Goal: Download file/media

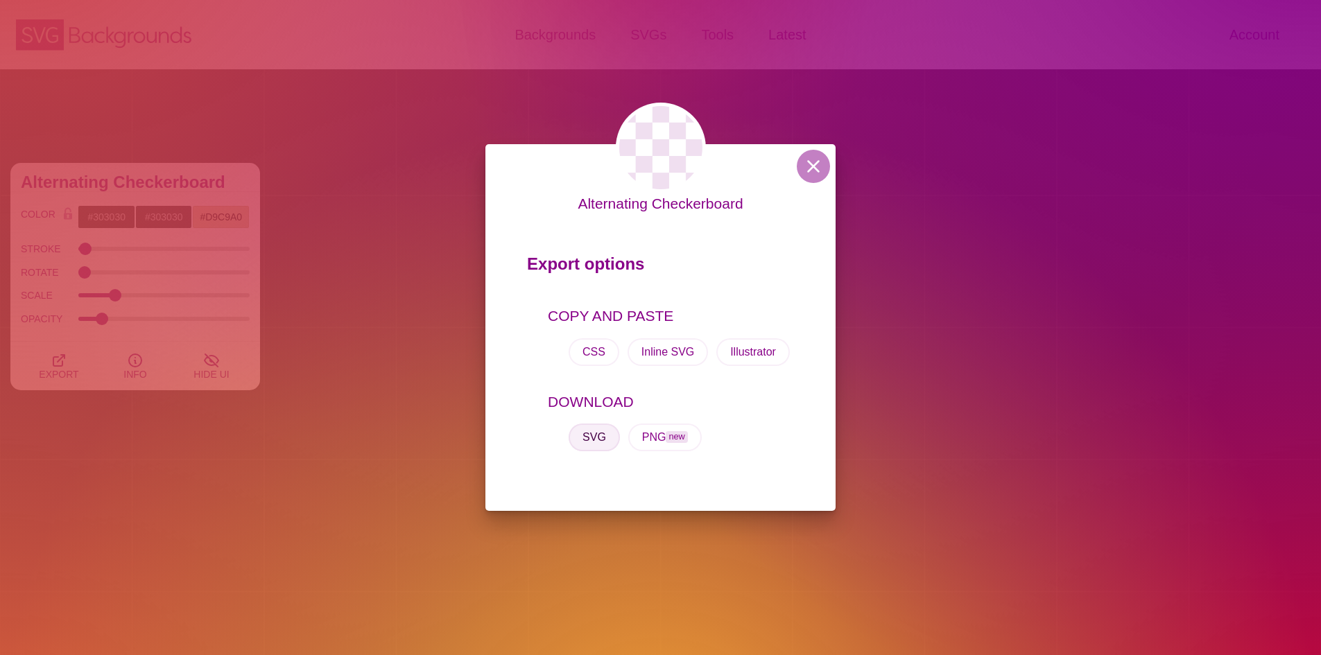
scroll to position [971, 0]
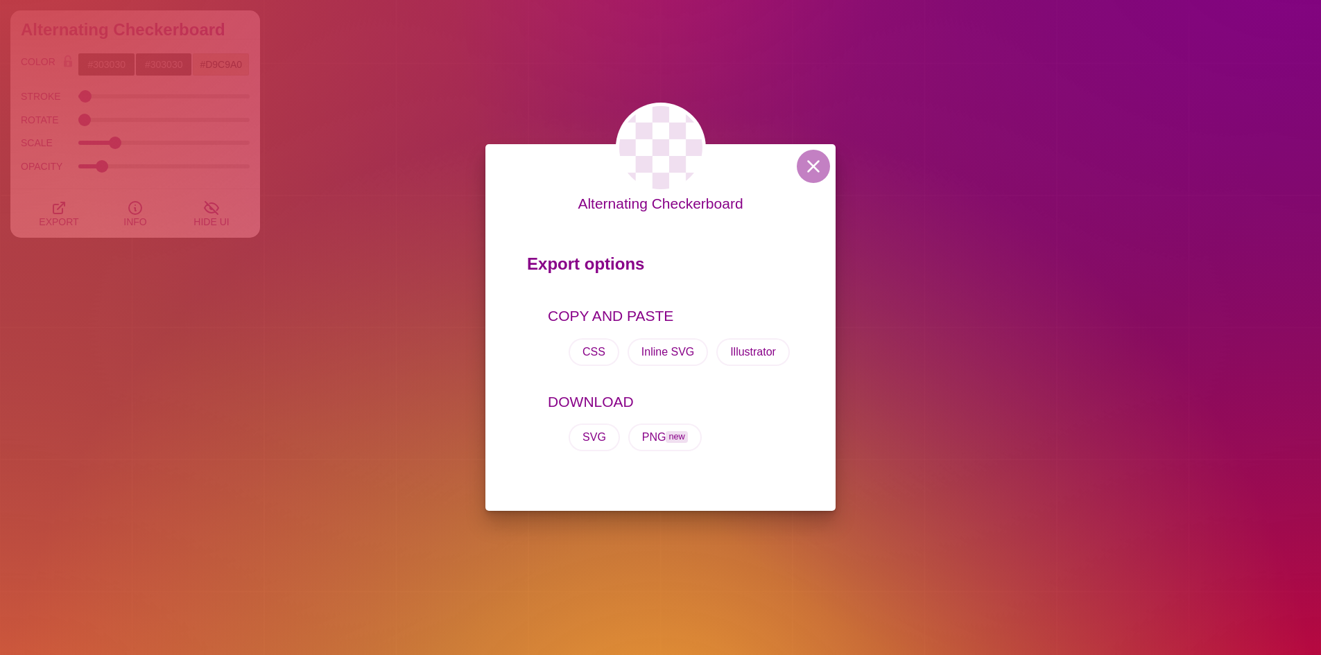
click at [444, 140] on div "Alternating Checkerboard Export options COPY AND PASTE CSS Inline SVG Illustrat…" at bounding box center [660, 327] width 1321 height 655
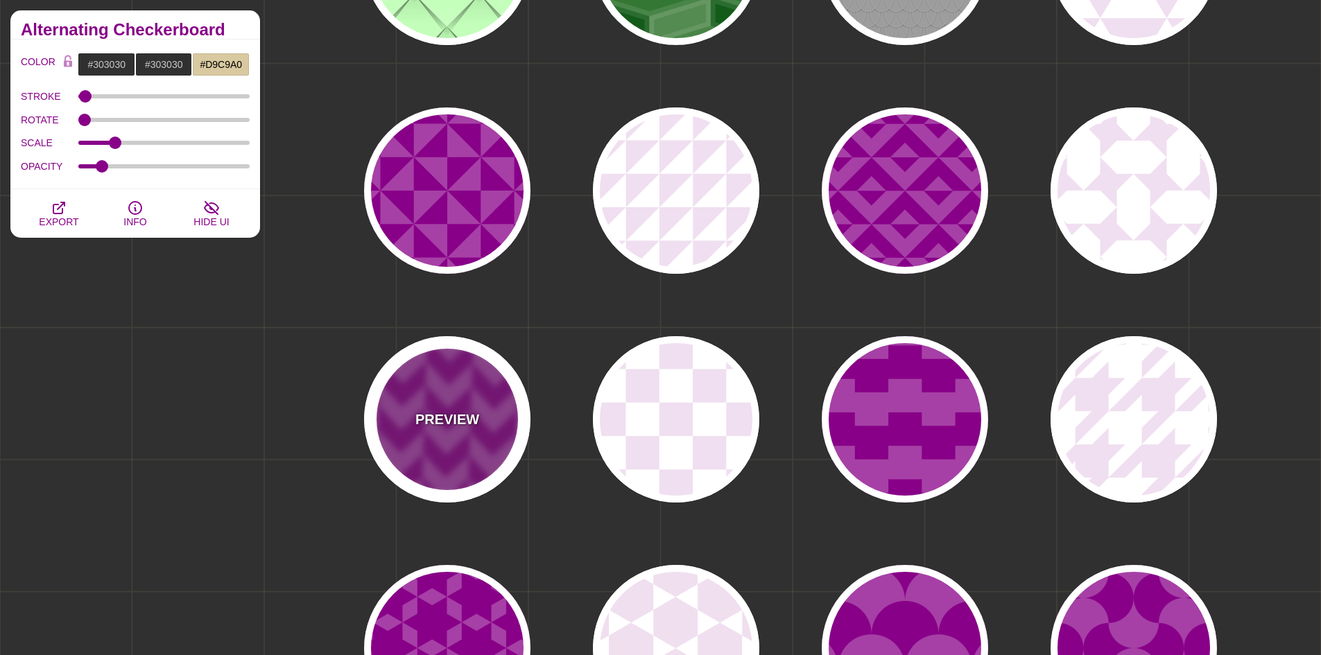
scroll to position [1526, 0]
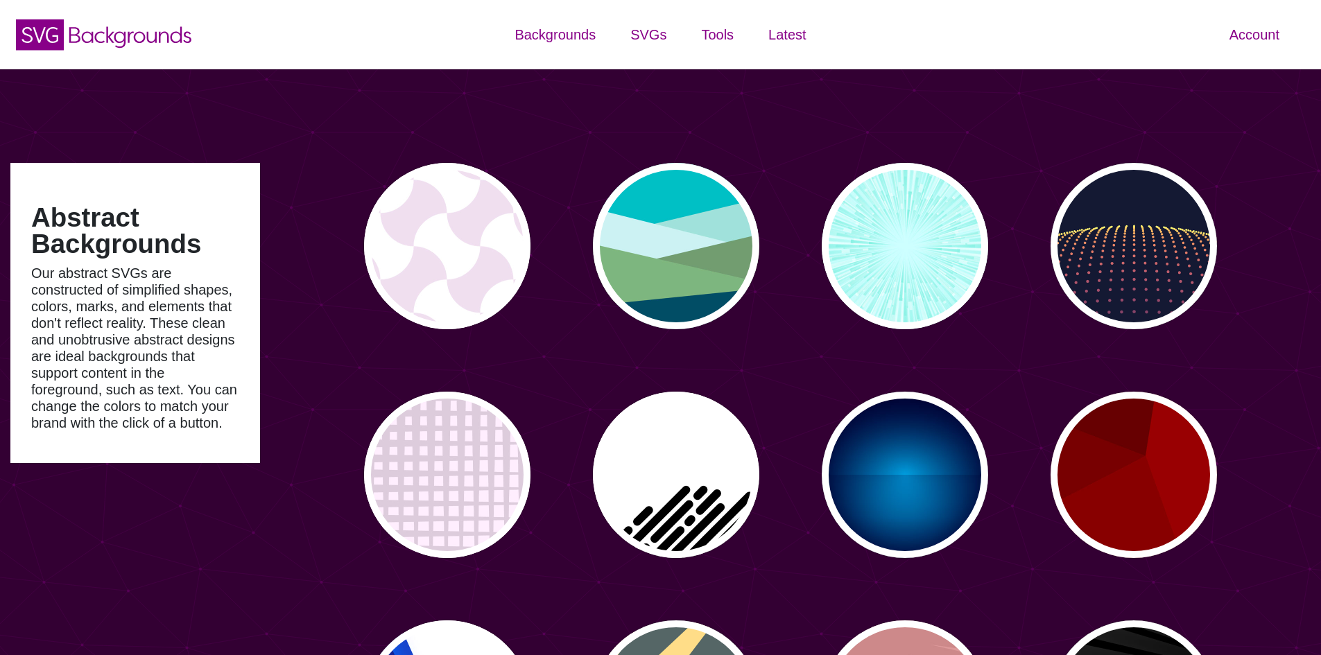
type input "#450057"
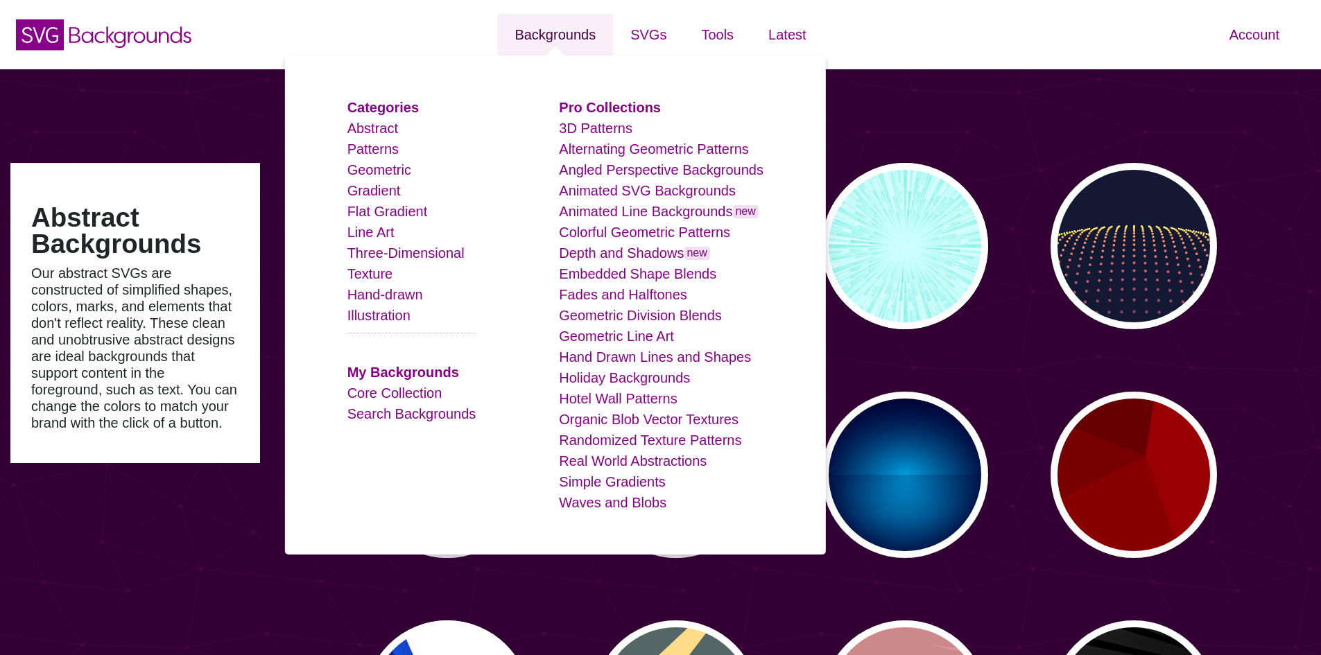
click at [555, 40] on link "Backgrounds" at bounding box center [555, 35] width 116 height 42
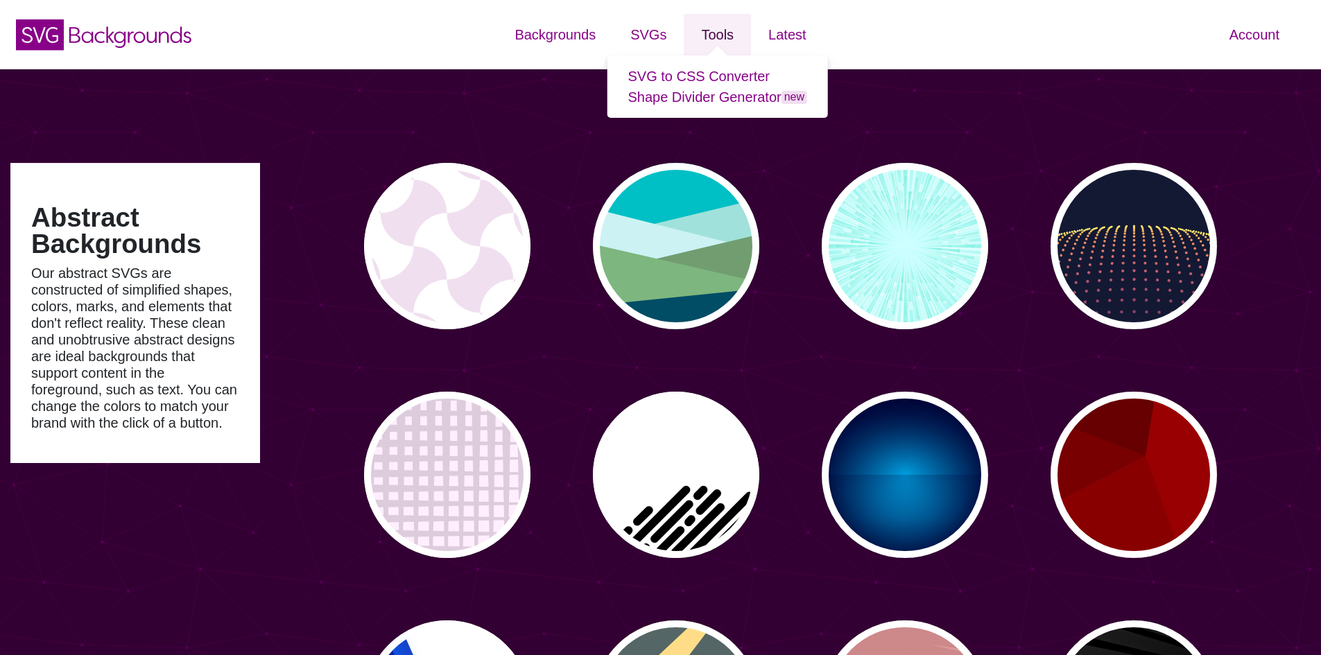
click at [734, 46] on link "Tools" at bounding box center [717, 35] width 67 height 42
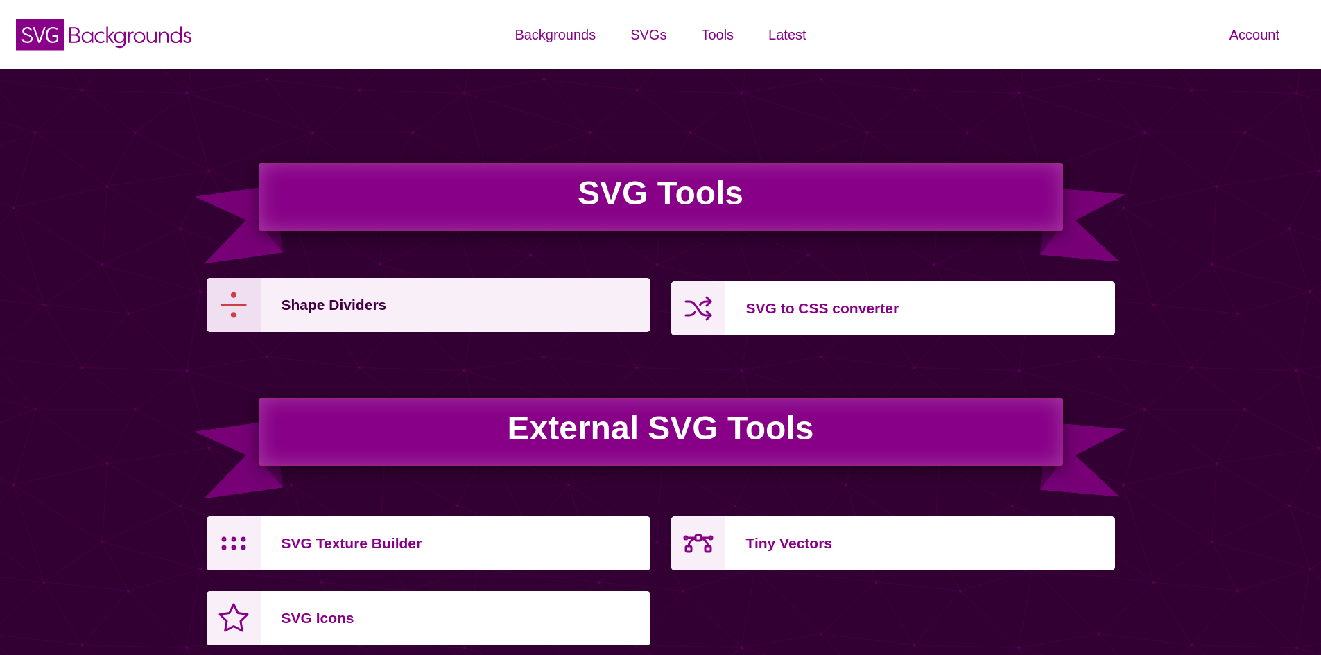
click at [313, 323] on div "Shape Dividers" at bounding box center [460, 305] width 379 height 54
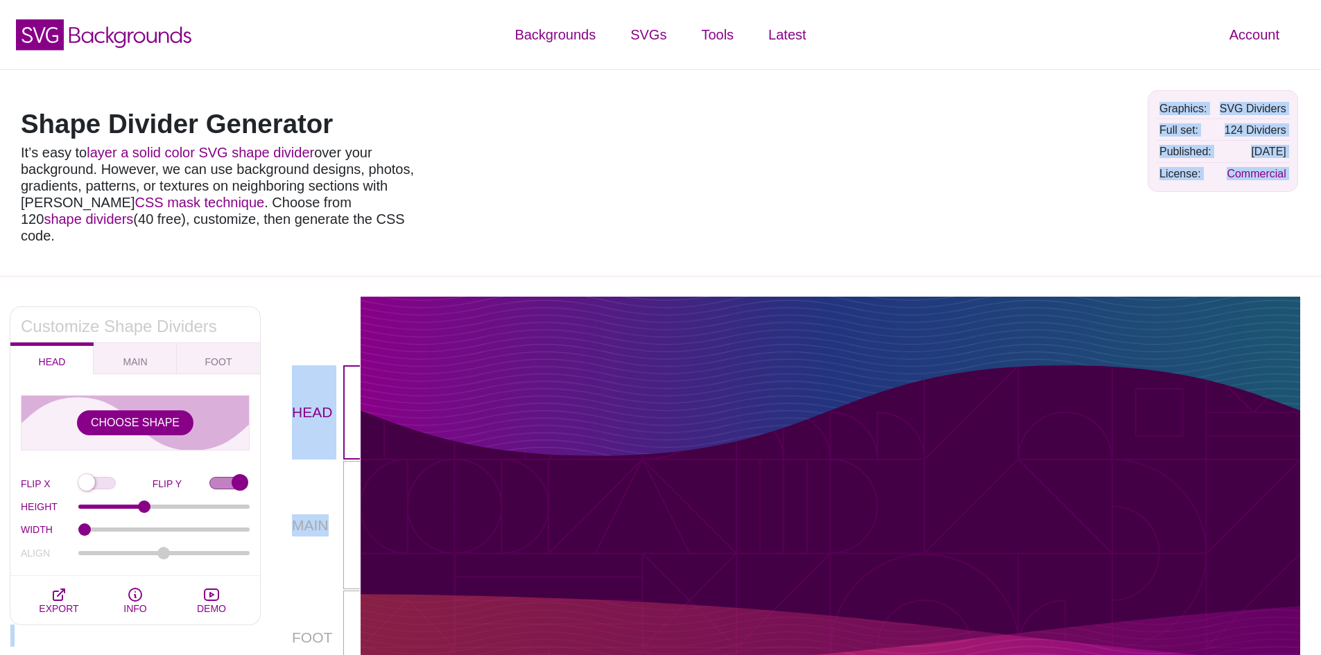
drag, startPoint x: 860, startPoint y: 300, endPoint x: 734, endPoint y: 352, distance: 136.5
click at [641, 276] on div "Customize Shape Dividers HEAD MAIN FOOT CHOOSE SHAPE FLIP X FLIP Y HEIGHT 100 W…" at bounding box center [660, 618] width 1321 height 685
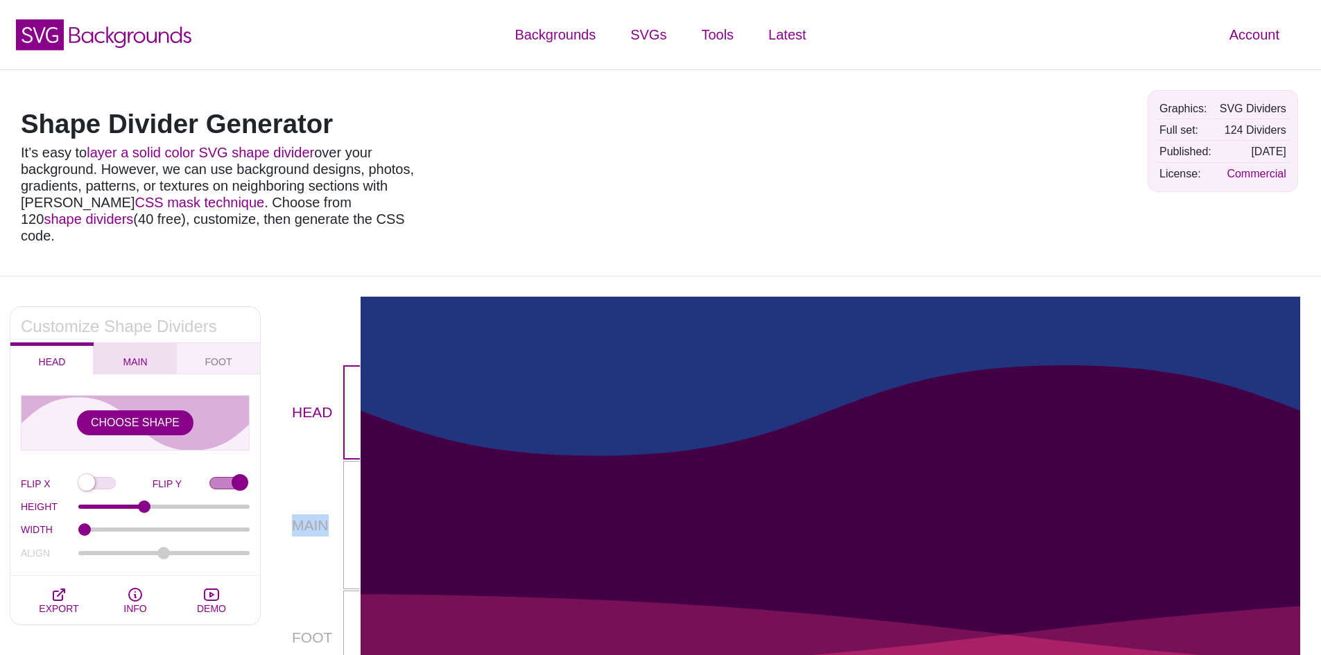
click at [144, 343] on button "MAIN" at bounding box center [135, 359] width 83 height 32
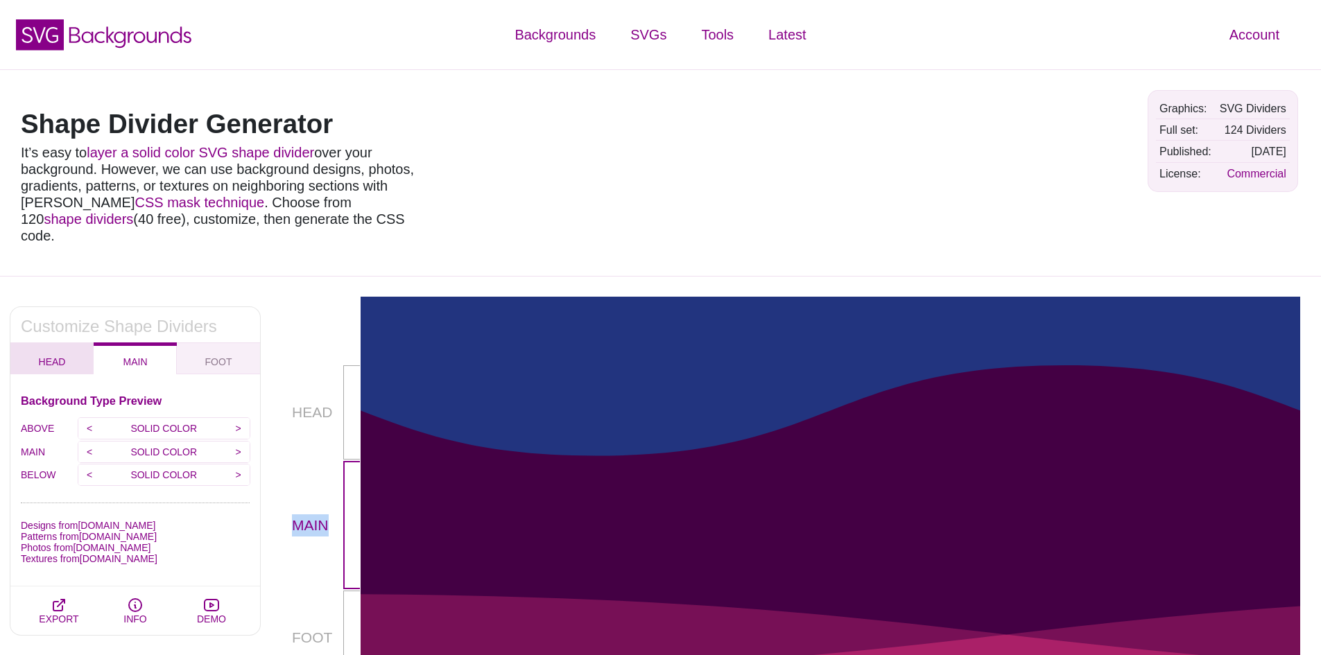
click at [56, 343] on button "HEAD" at bounding box center [51, 359] width 83 height 32
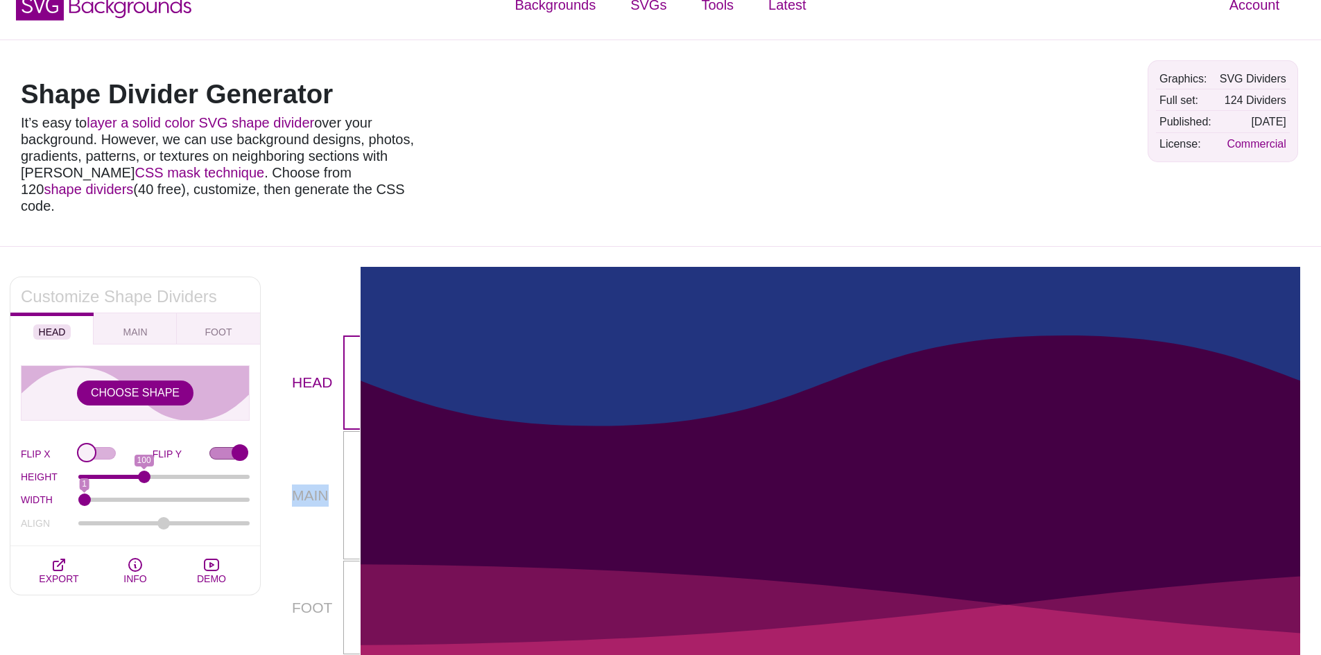
scroll to position [69, 0]
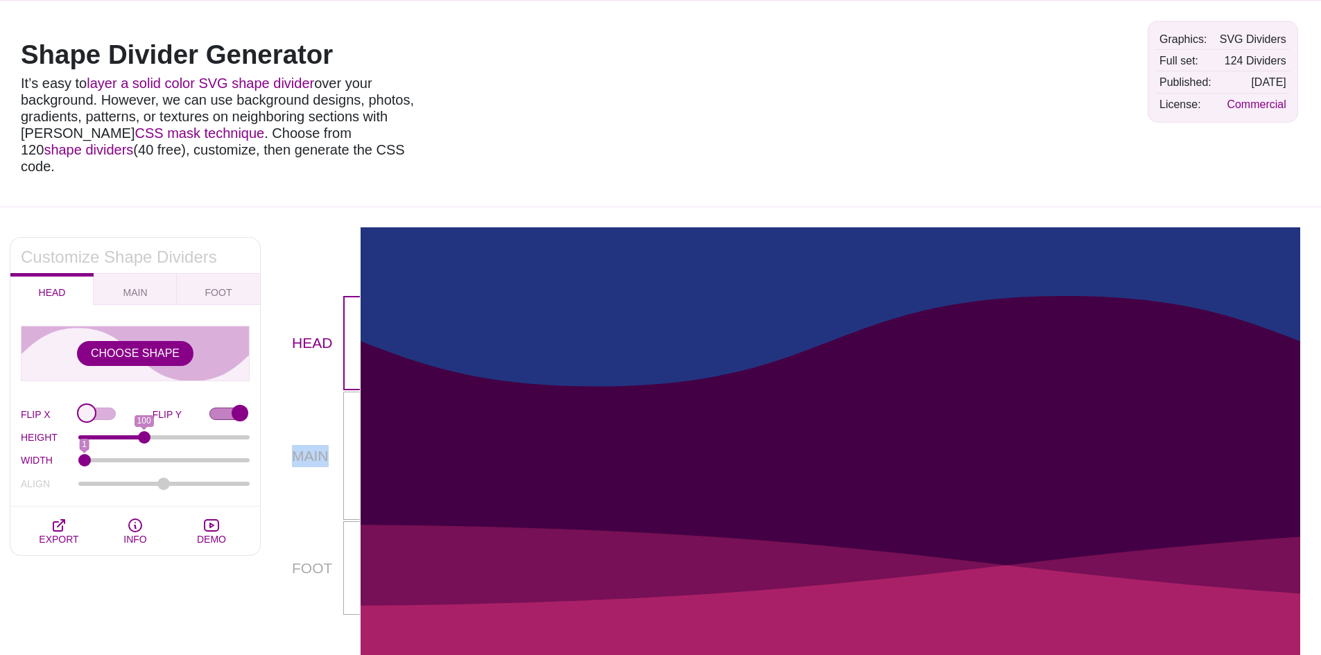
click at [101, 408] on input "FLIP X" at bounding box center [115, 415] width 74 height 15
checkbox input "true"
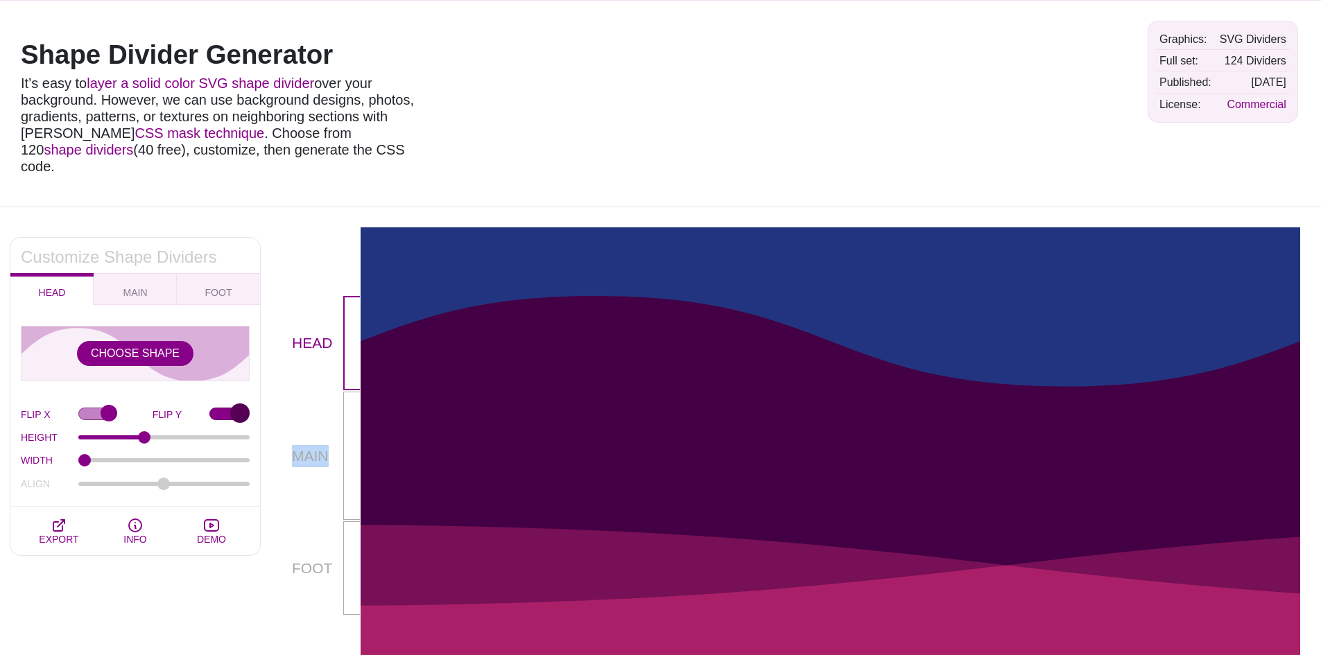
click at [230, 408] on input "FLIP Y" at bounding box center [229, 415] width 40 height 15
checkbox input "false"
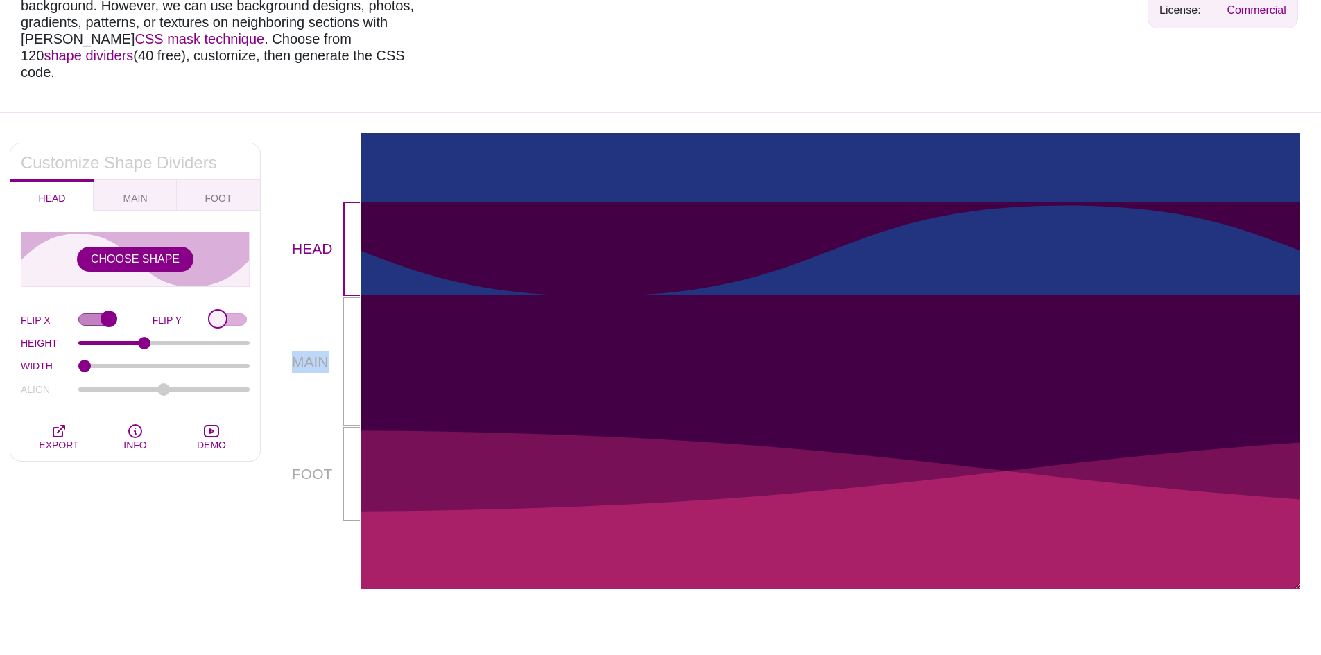
scroll to position [139, 0]
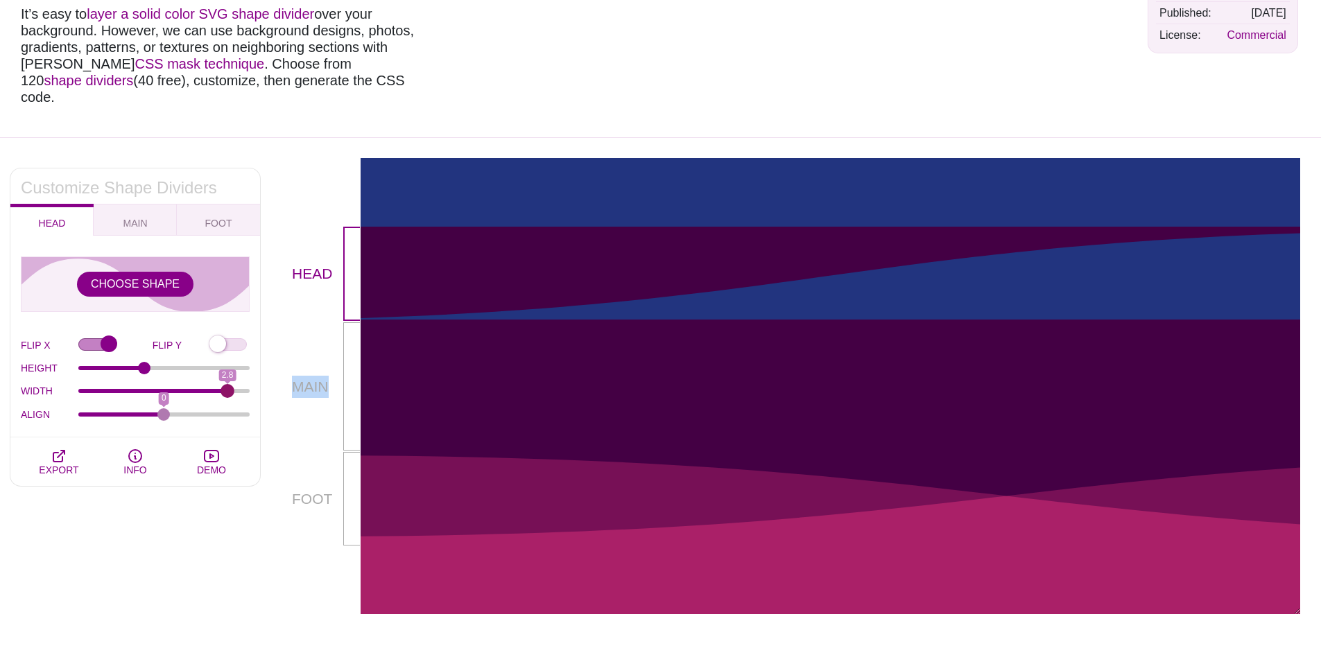
drag, startPoint x: 86, startPoint y: 372, endPoint x: 227, endPoint y: 370, distance: 141.5
type input "2.8"
click at [227, 388] on input "WIDTH" at bounding box center [164, 391] width 172 height 6
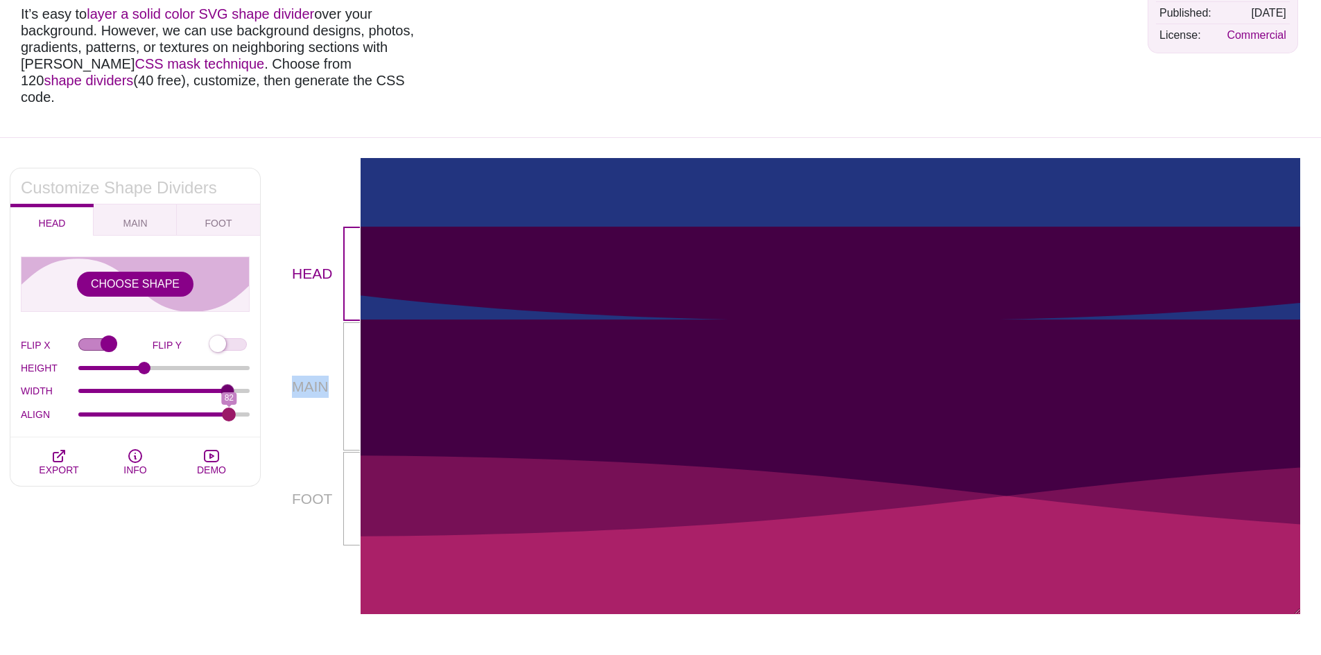
drag, startPoint x: 165, startPoint y: 397, endPoint x: 229, endPoint y: 385, distance: 65.0
type input "82"
click at [229, 412] on input "ALIGN" at bounding box center [164, 415] width 172 height 6
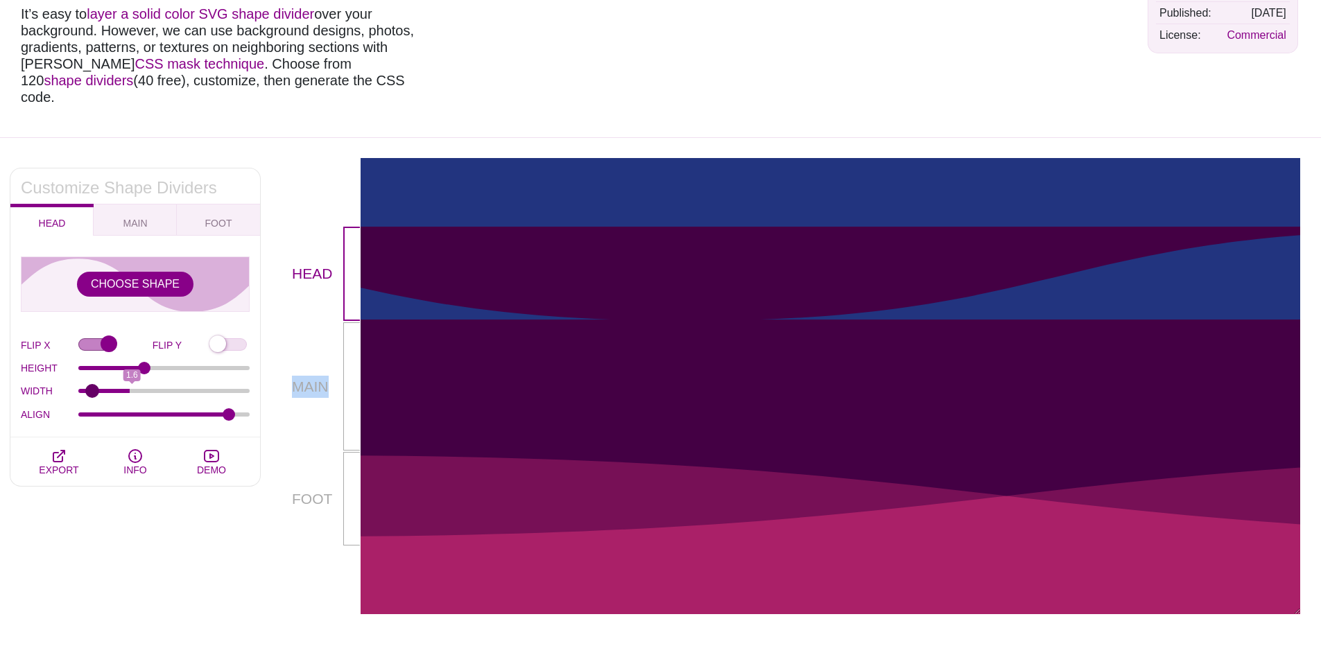
type input "1"
type input "0"
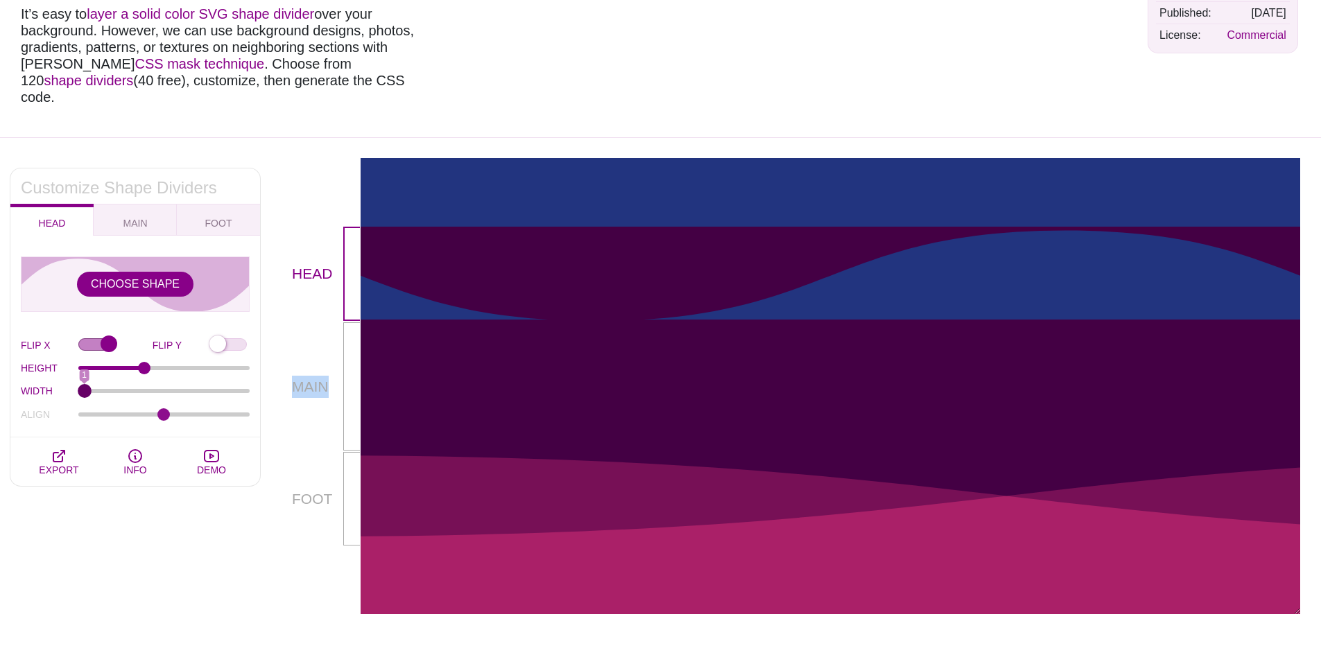
drag, startPoint x: 228, startPoint y: 372, endPoint x: 26, endPoint y: 372, distance: 201.8
type input "1"
click at [78, 388] on input "WIDTH" at bounding box center [164, 391] width 172 height 6
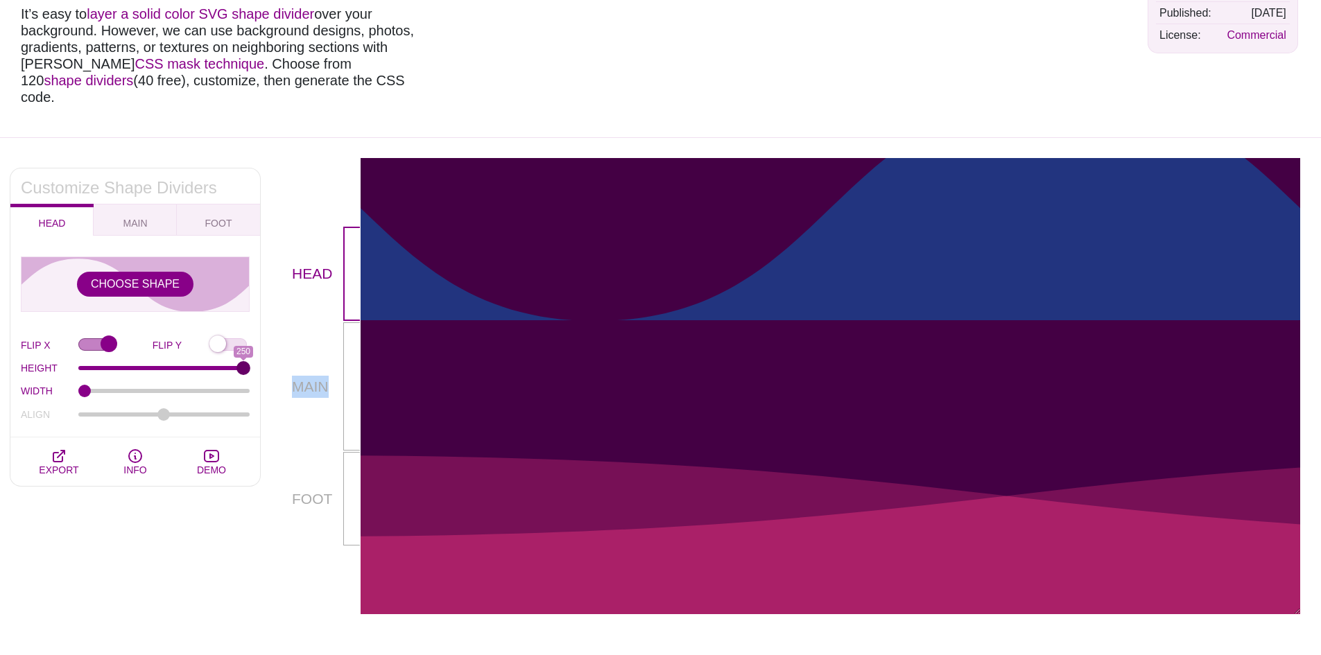
drag, startPoint x: 141, startPoint y: 353, endPoint x: 284, endPoint y: 354, distance: 142.9
type input "250"
click at [250, 365] on input "HEIGHT" at bounding box center [164, 368] width 172 height 6
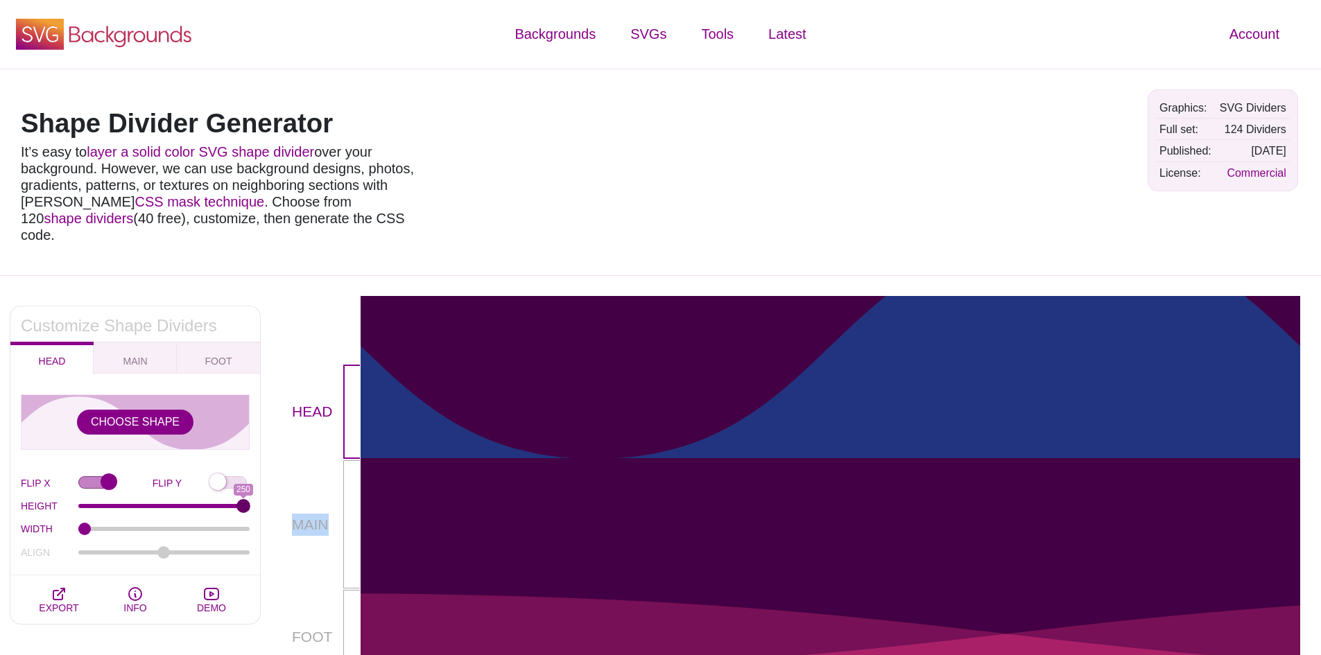
scroll to position [0, 0]
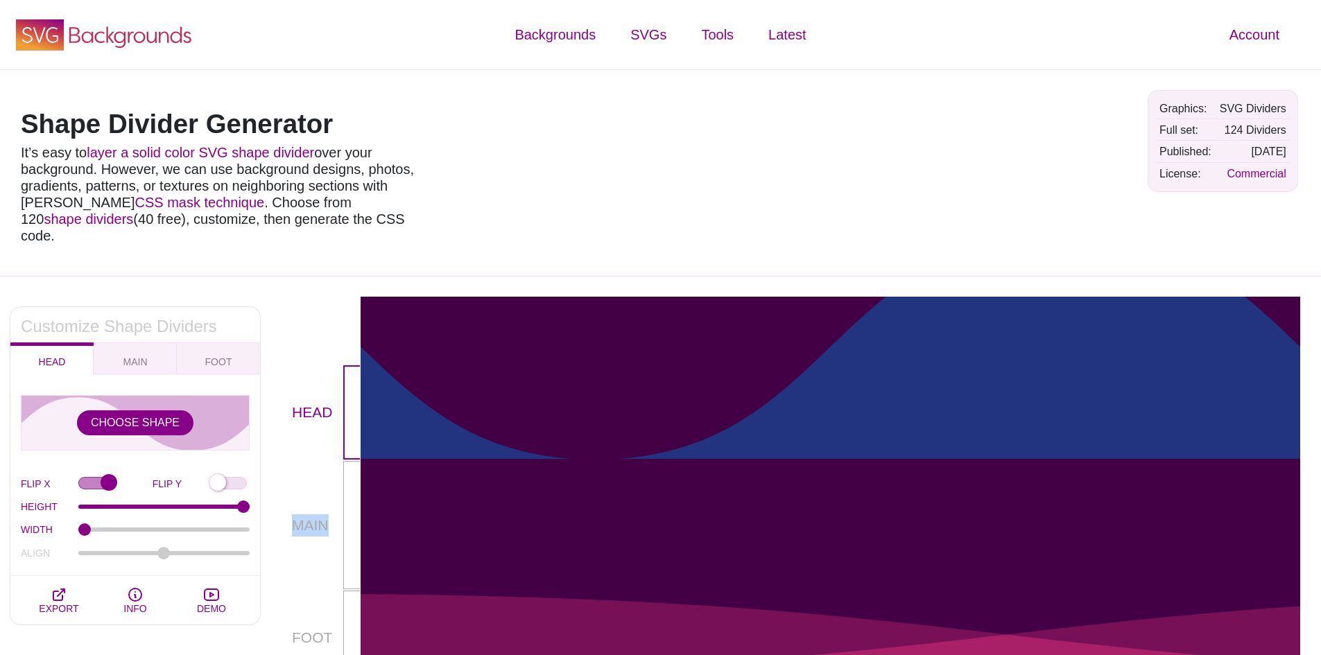
click at [99, 28] on icon "SVG Backgrounds Logo" at bounding box center [104, 34] width 180 height 35
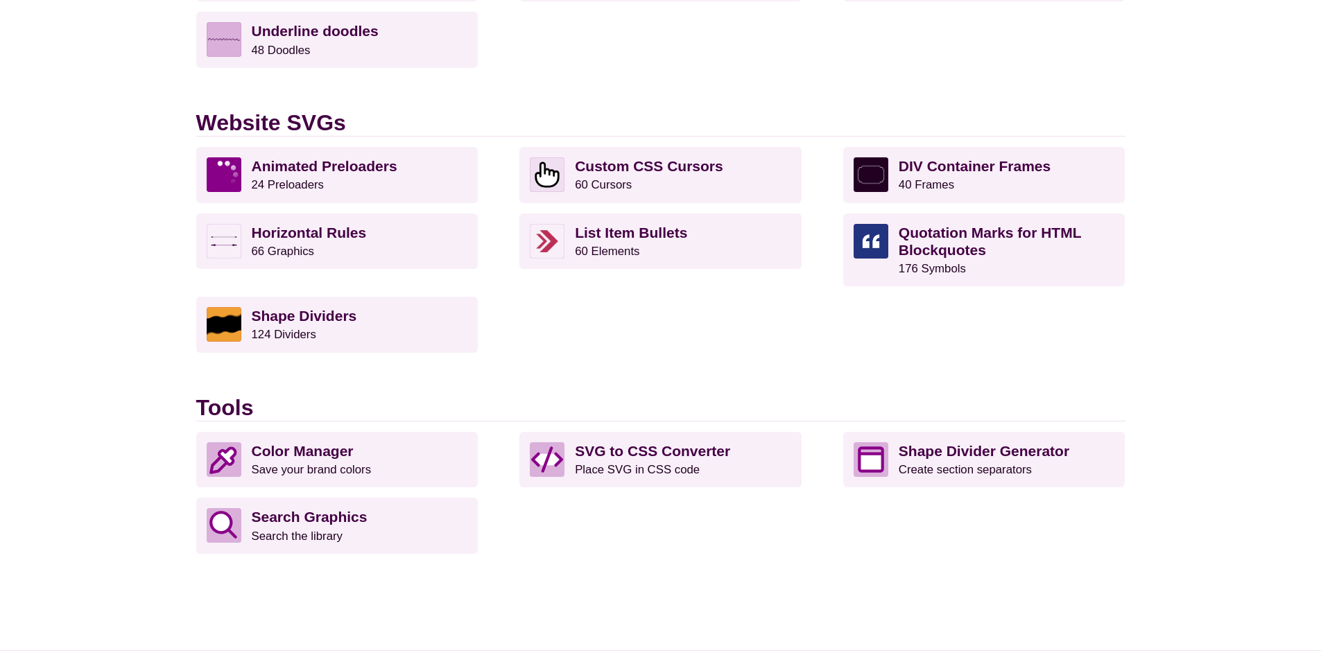
scroll to position [1318, 0]
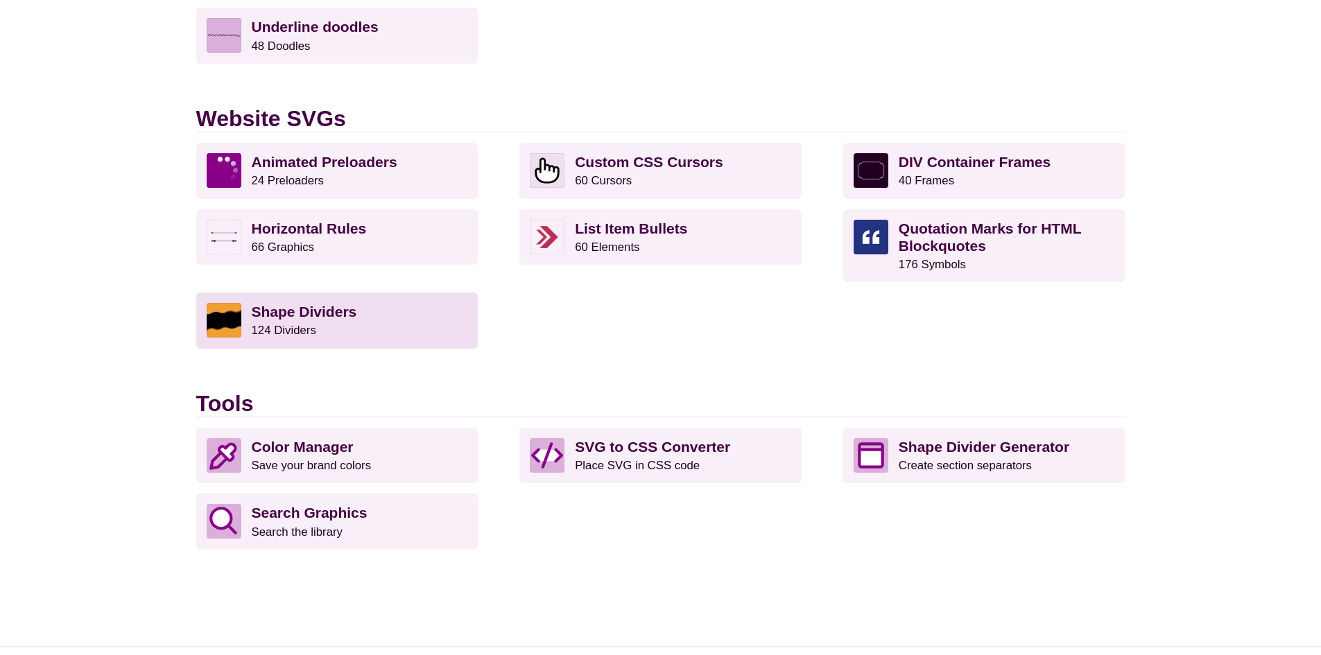
click at [347, 301] on link "Shape Dividers 124 Dividers" at bounding box center [337, 320] width 282 height 55
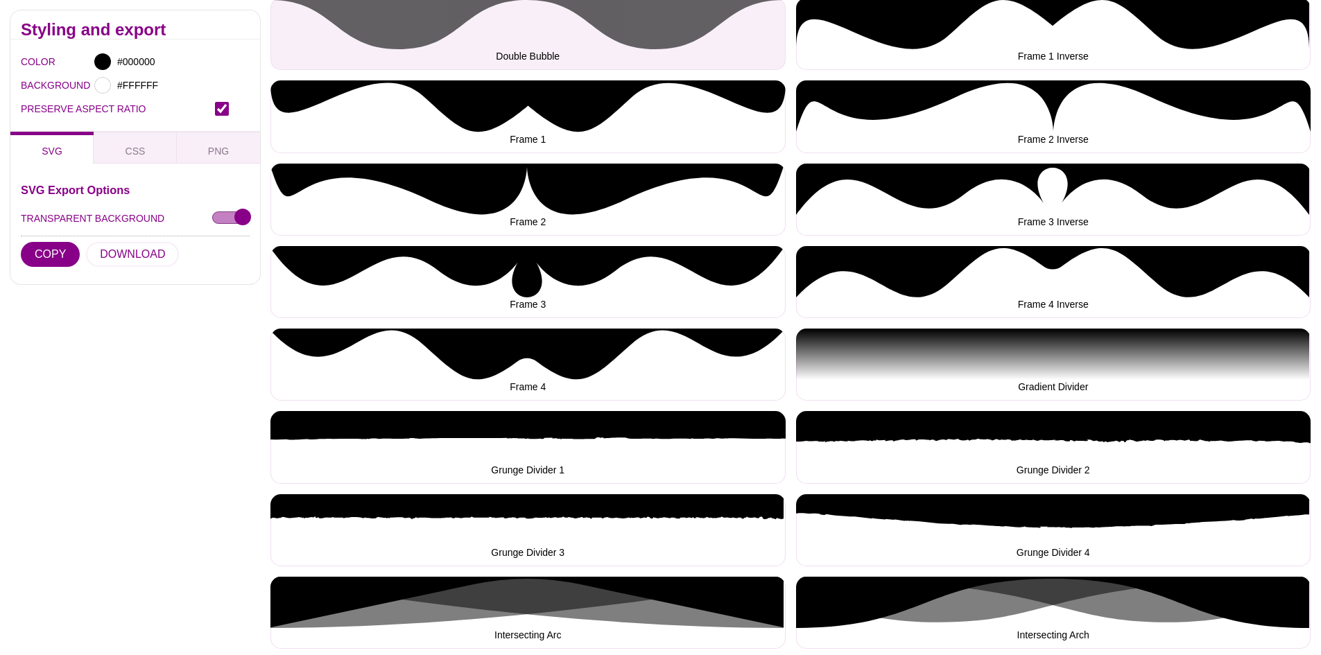
scroll to position [901, 0]
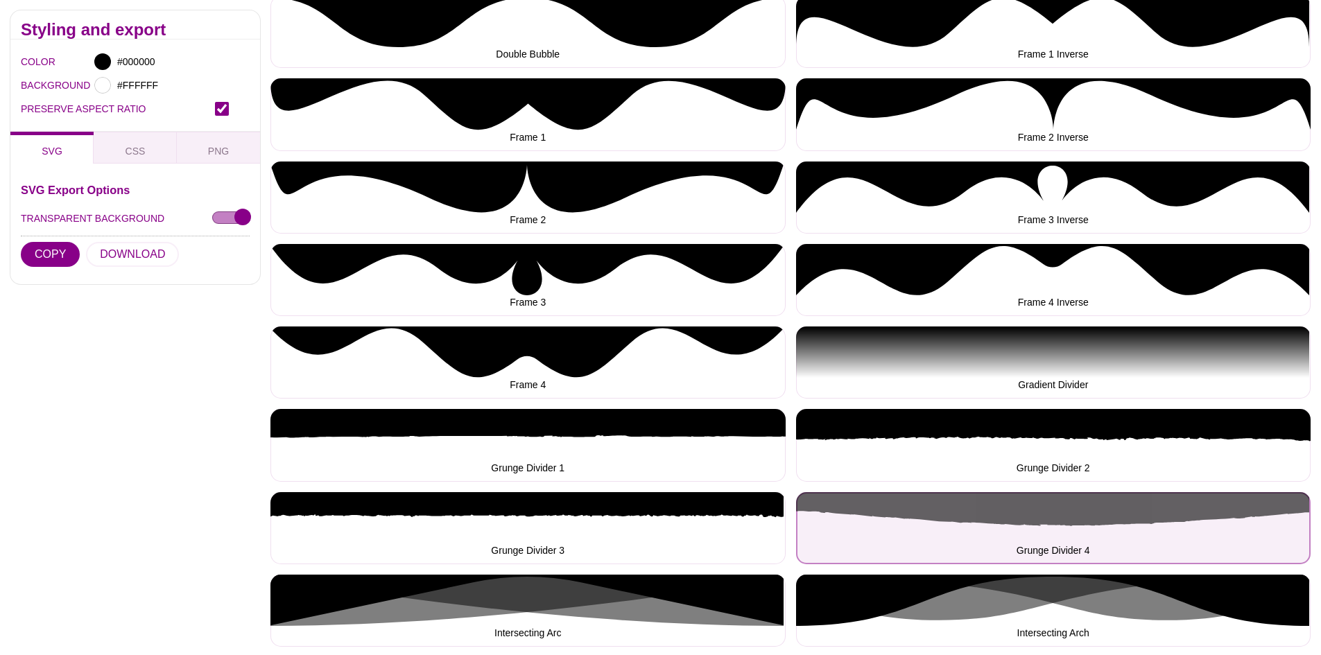
click at [944, 540] on button "Grunge Divider 4" at bounding box center [1053, 528] width 515 height 72
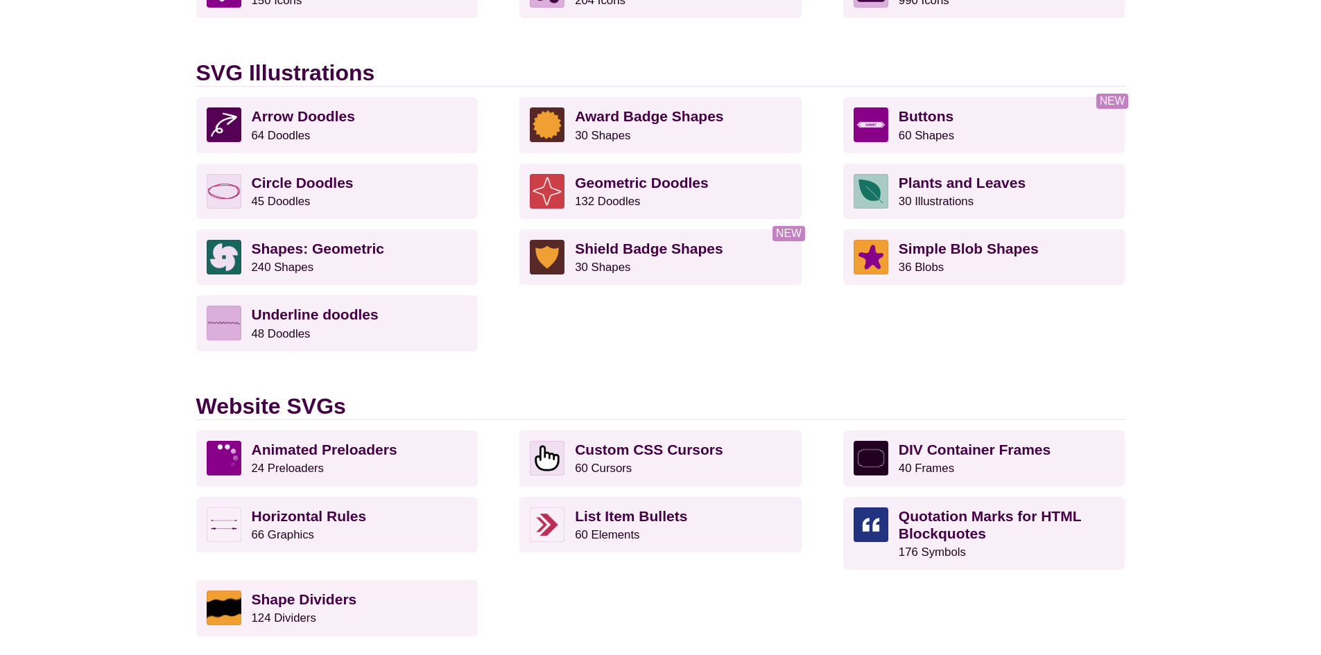
scroll to position [1040, 0]
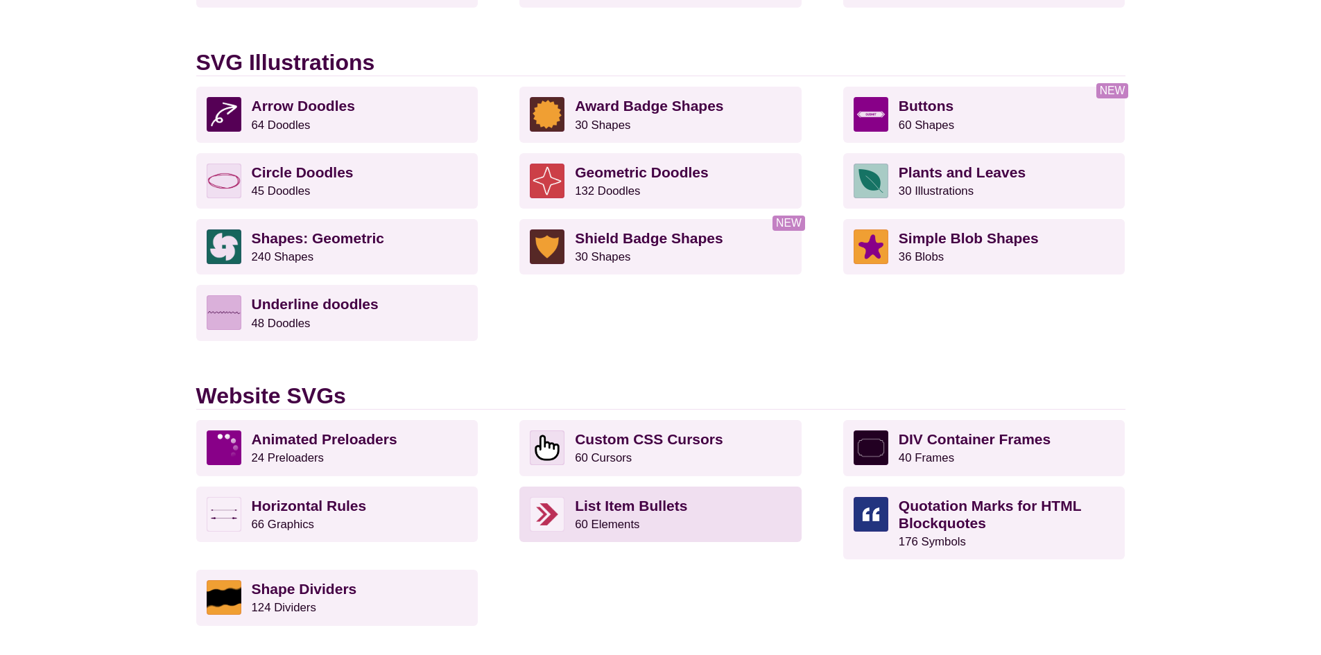
click at [655, 521] on p "List Item Bullets 60 Elements" at bounding box center [683, 514] width 216 height 35
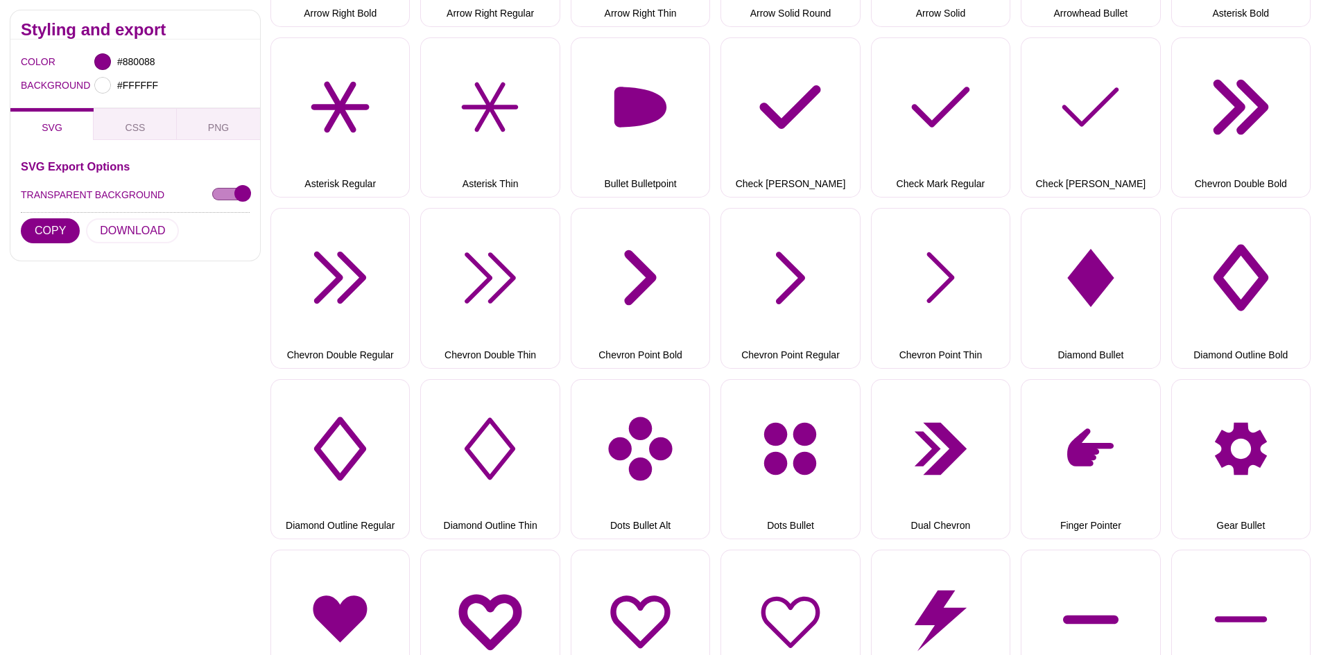
scroll to position [416, 0]
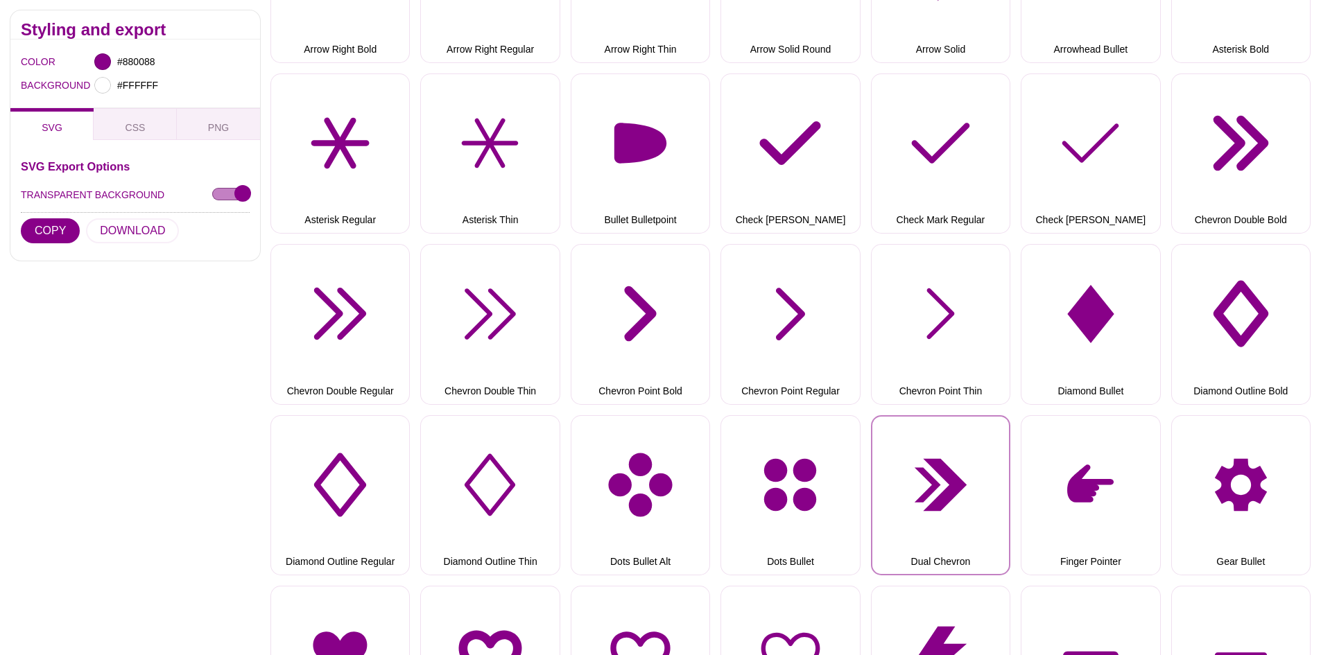
click at [932, 490] on button "Dual Chevron" at bounding box center [940, 495] width 139 height 160
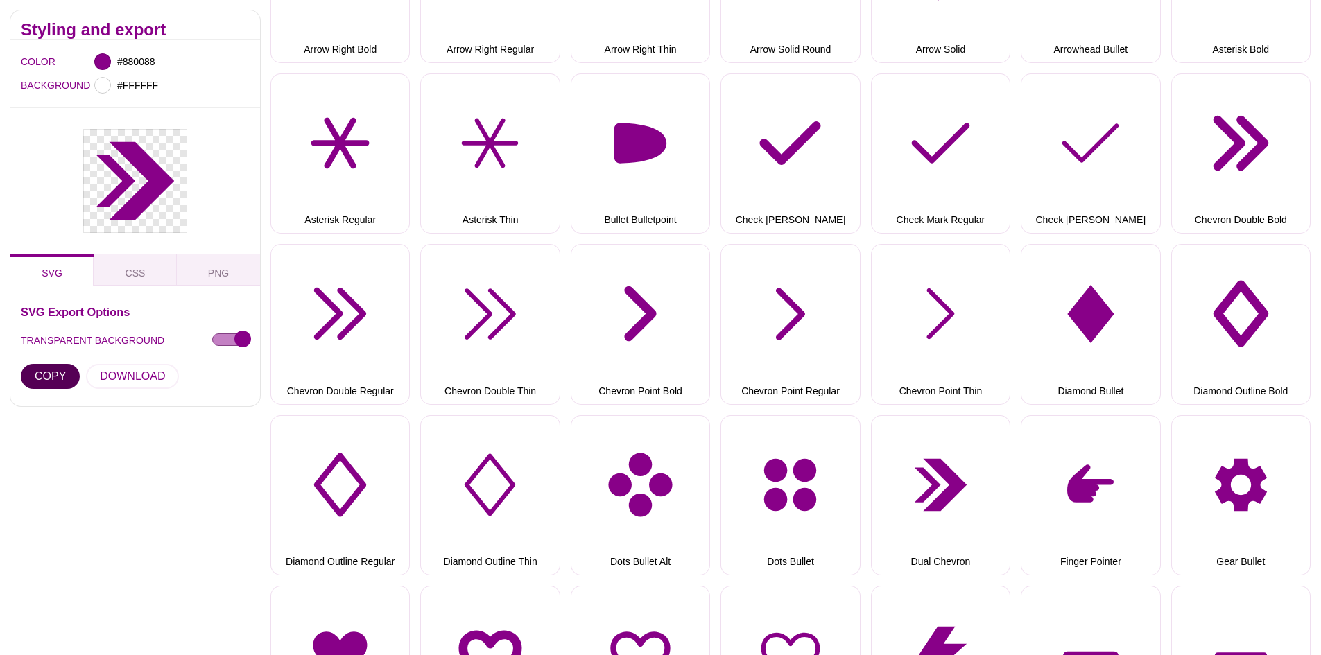
click at [62, 375] on button "COPY" at bounding box center [50, 376] width 59 height 25
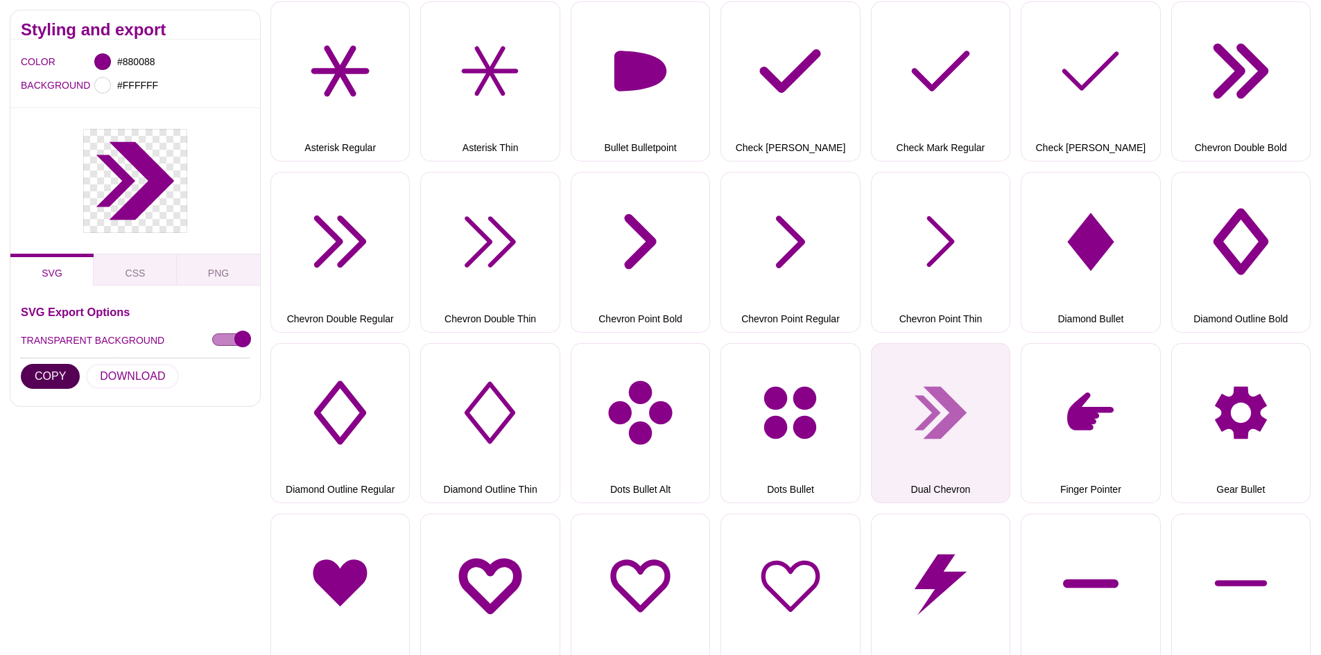
scroll to position [485, 0]
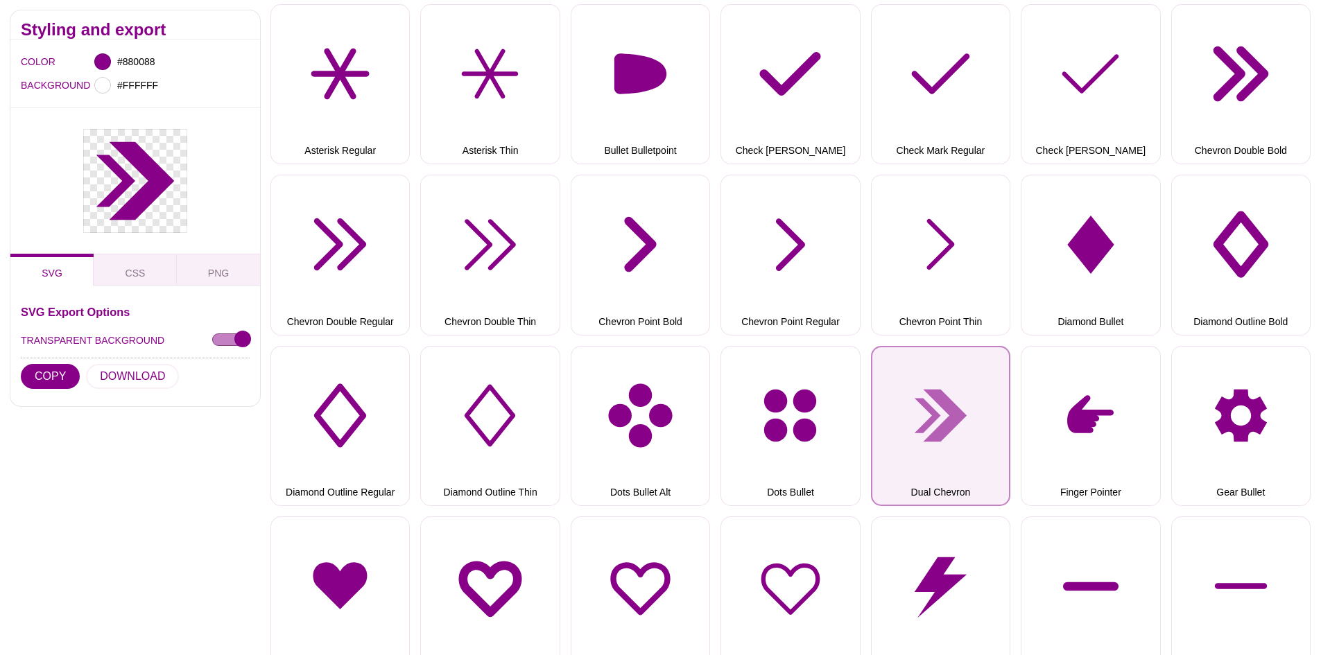
click at [943, 433] on button "Dual Chevron" at bounding box center [940, 426] width 139 height 160
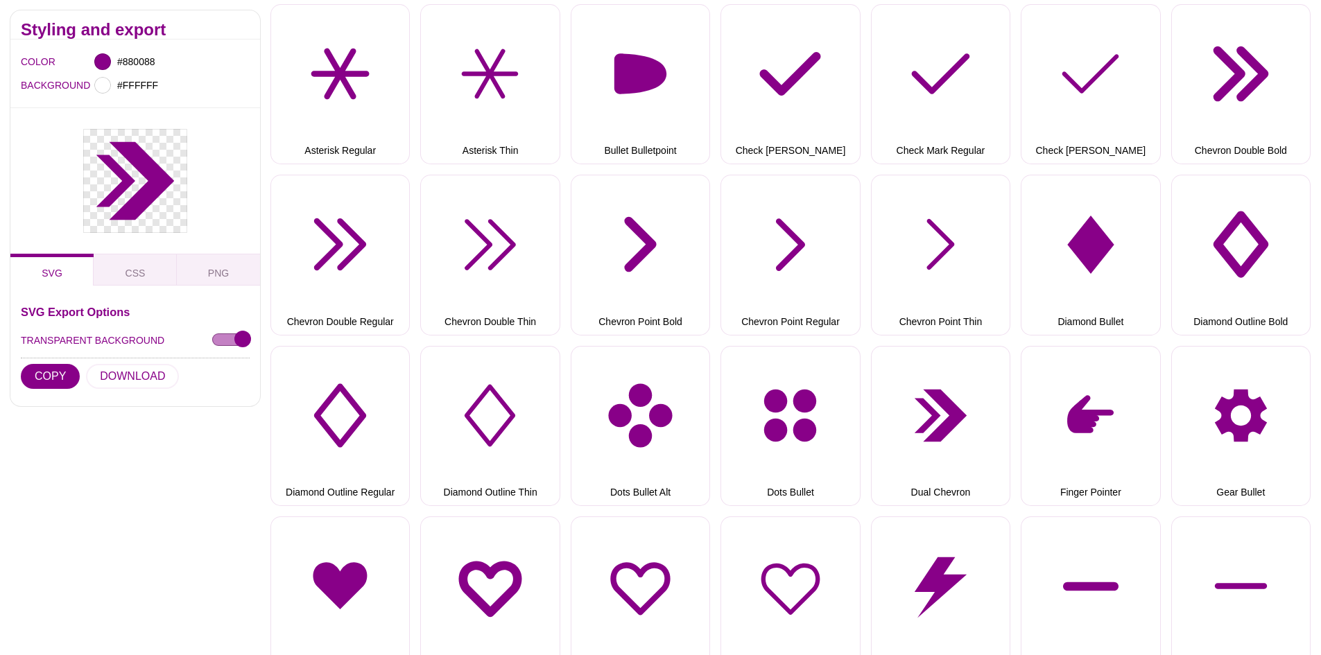
drag, startPoint x: 155, startPoint y: 179, endPoint x: 131, endPoint y: 191, distance: 26.4
click at [131, 191] on icon at bounding box center [135, 181] width 104 height 104
click at [221, 268] on span "PNG" at bounding box center [218, 273] width 32 height 15
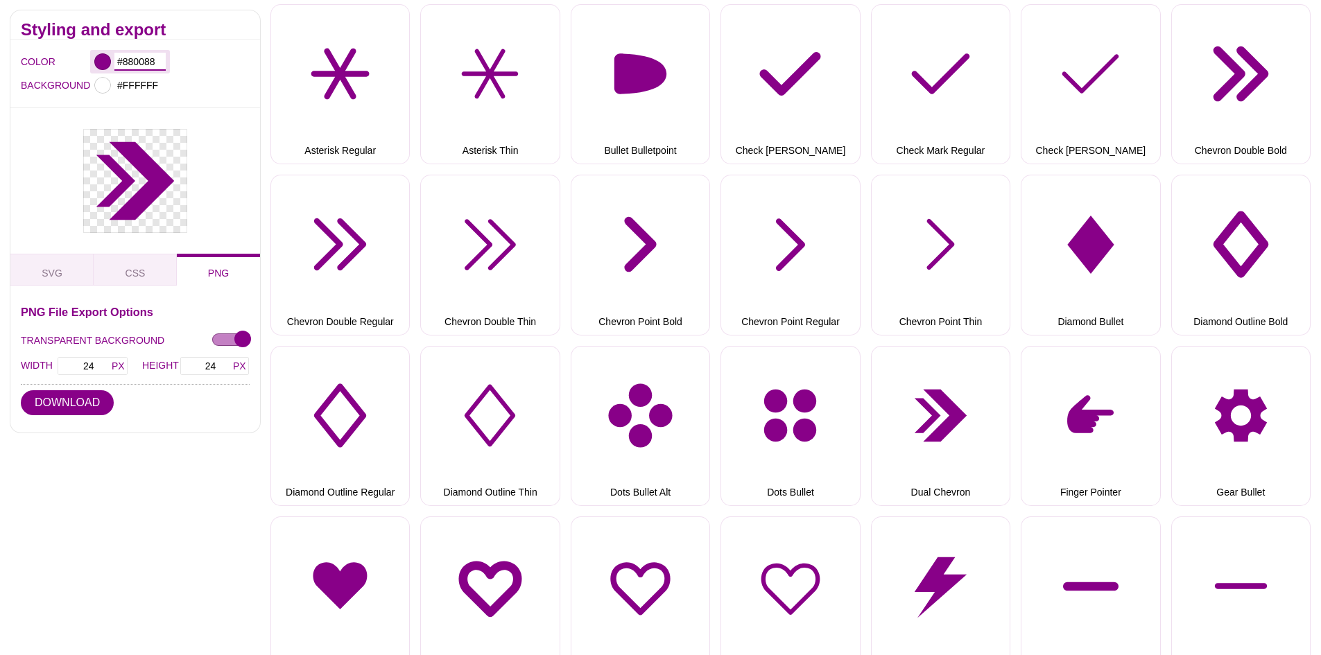
click at [139, 60] on input "#880088" at bounding box center [139, 62] width 51 height 18
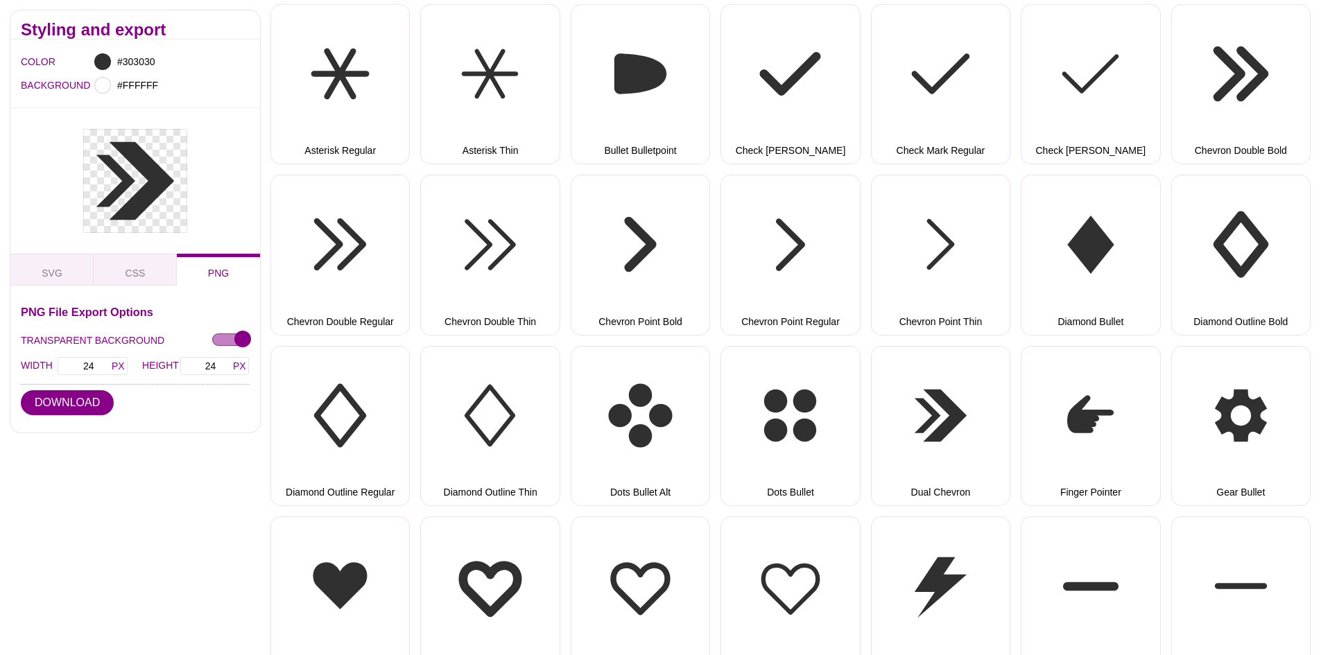
click at [54, 178] on div at bounding box center [135, 181] width 250 height 146
click at [144, 60] on input "#303030" at bounding box center [139, 62] width 51 height 18
paste input "#EEEDE6"
click at [123, 60] on input "##EEEDE6" at bounding box center [139, 62] width 51 height 18
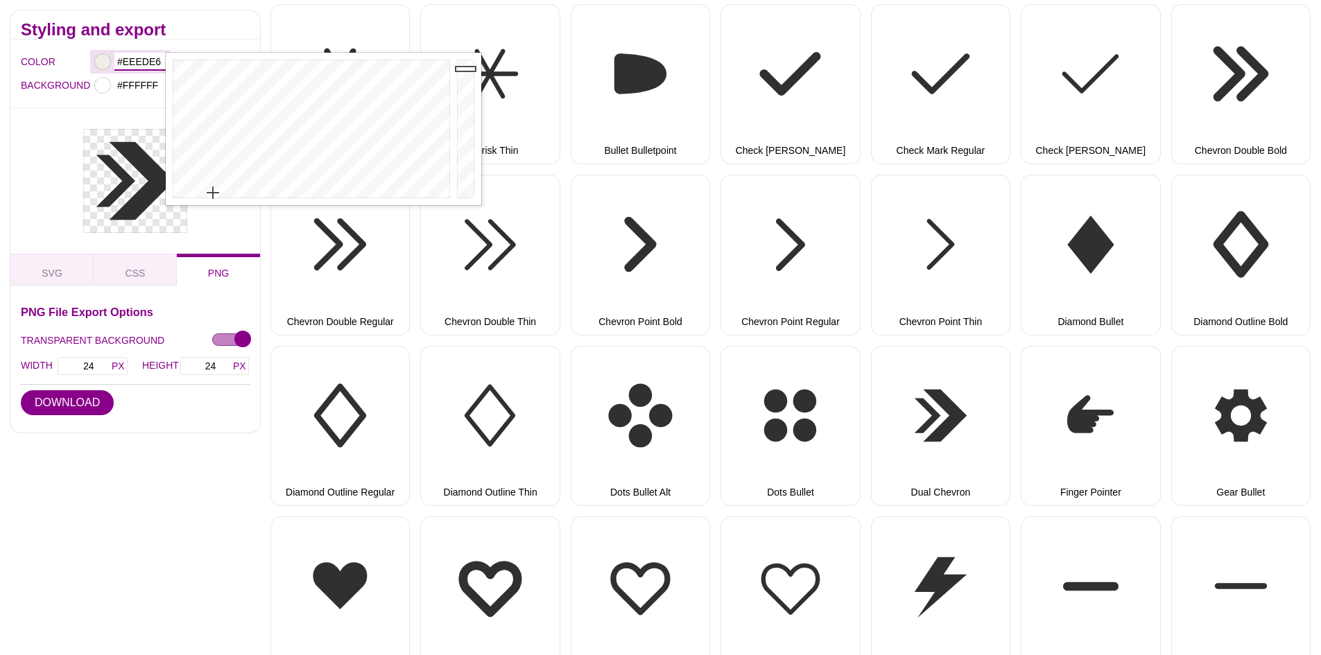
type input "#EEEDE6"
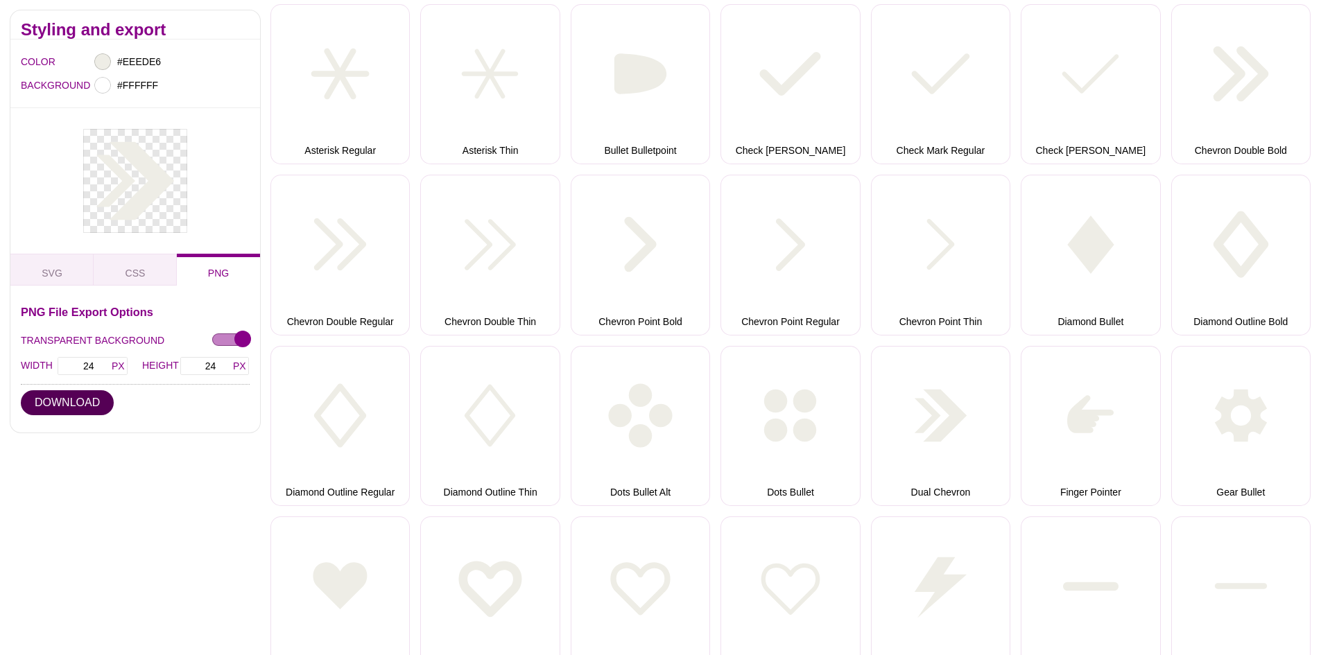
click at [82, 398] on button "DOWNLOAD" at bounding box center [67, 402] width 93 height 25
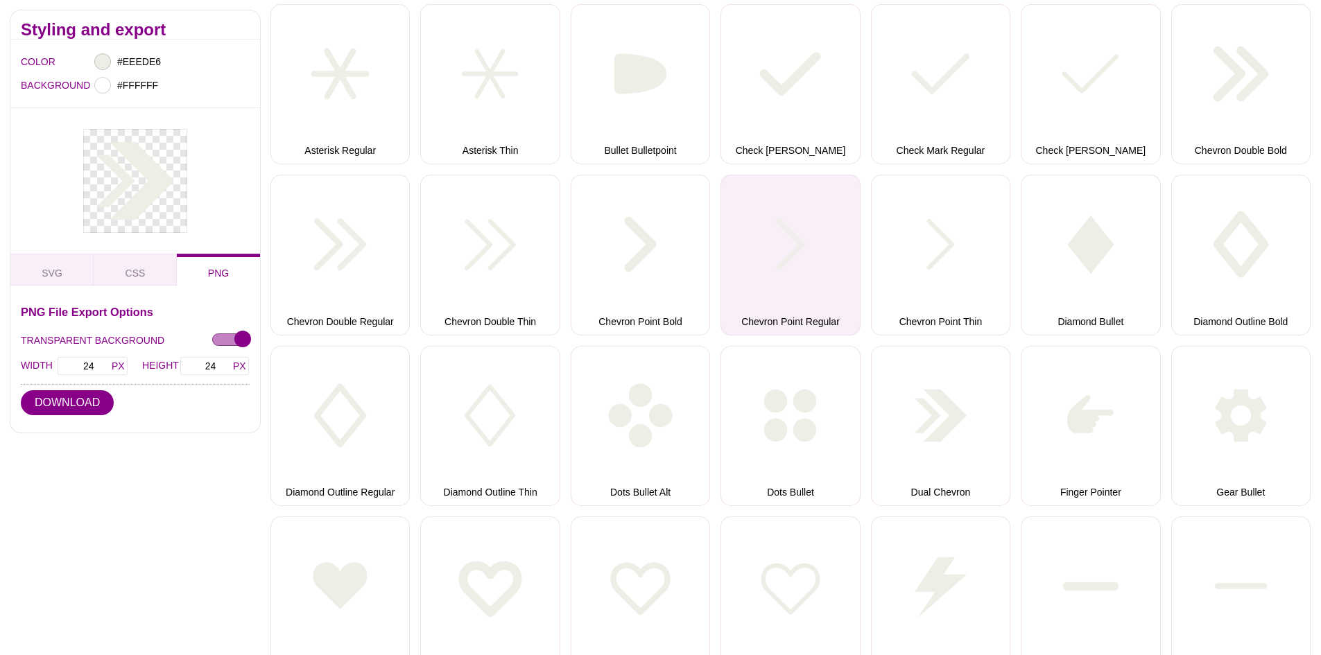
scroll to position [527, 0]
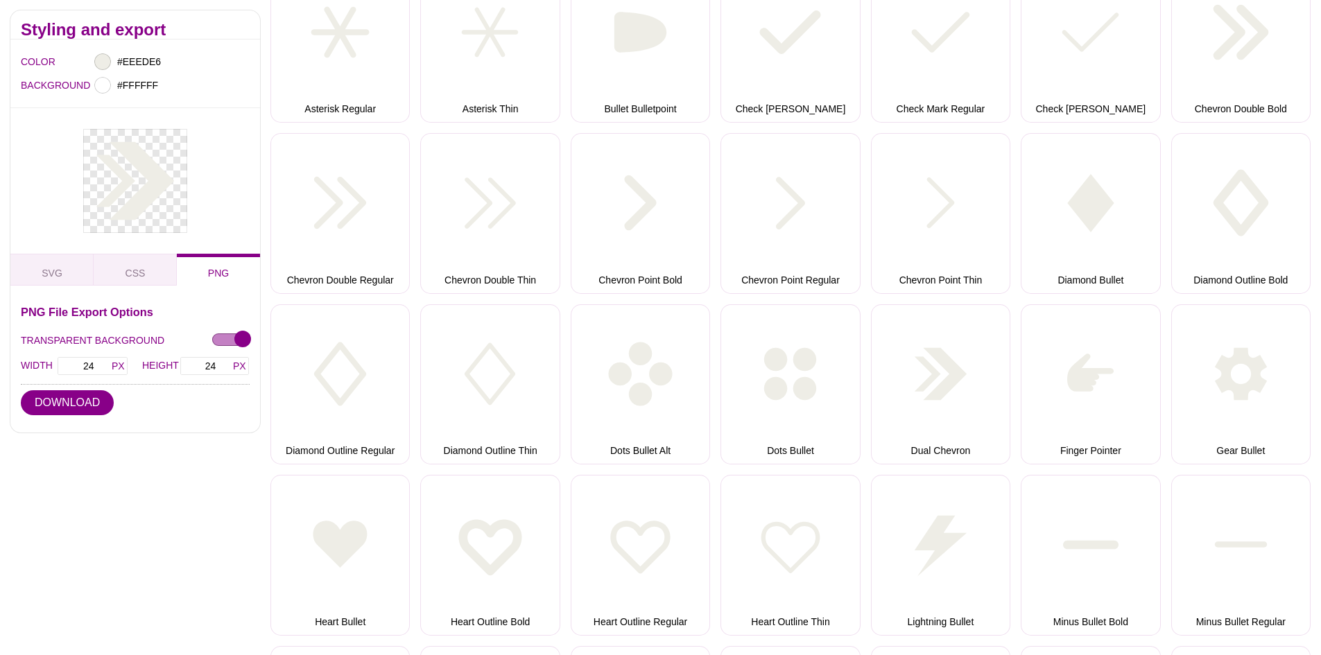
click at [184, 442] on div "Styling and export COLOR #EEEDE6 BACKGROUND #FFFFFF SVG CSS PNG SVG Export Opti…" at bounding box center [135, 232] width 250 height 445
drag, startPoint x: 98, startPoint y: 365, endPoint x: 72, endPoint y: 362, distance: 26.6
click at [72, 362] on input "24" at bounding box center [92, 365] width 71 height 19
type input "150"
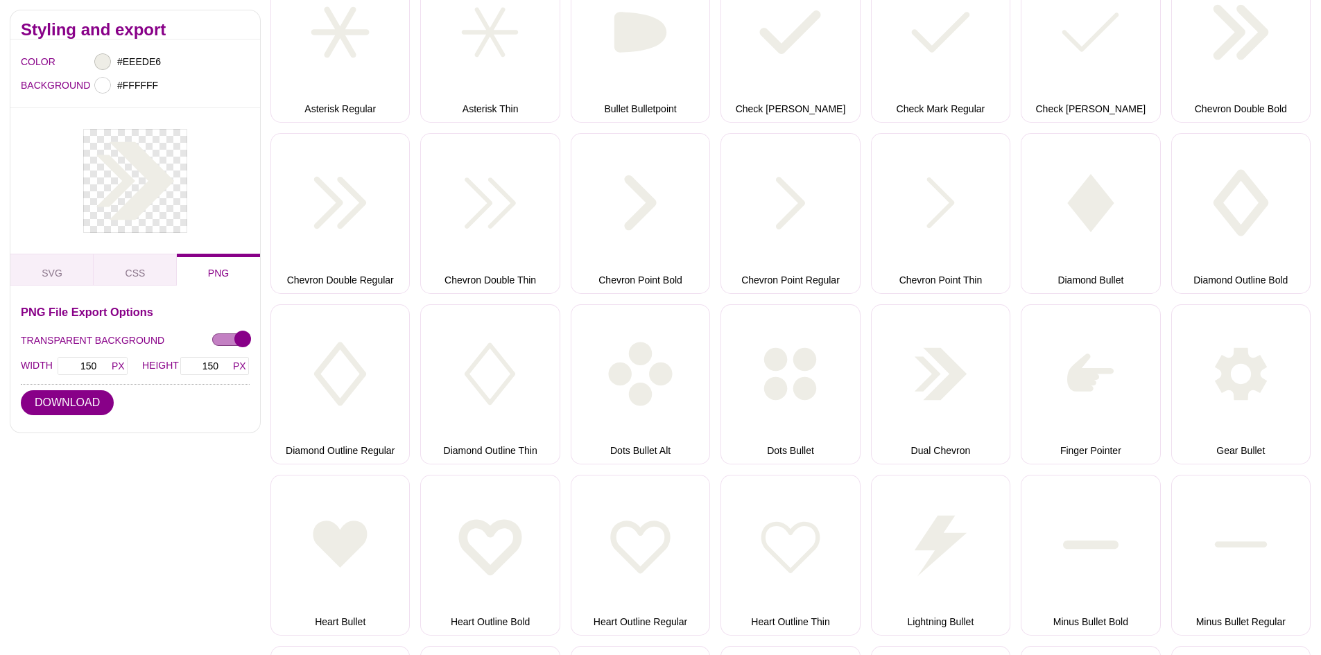
click at [84, 397] on button "DOWNLOAD" at bounding box center [67, 402] width 93 height 25
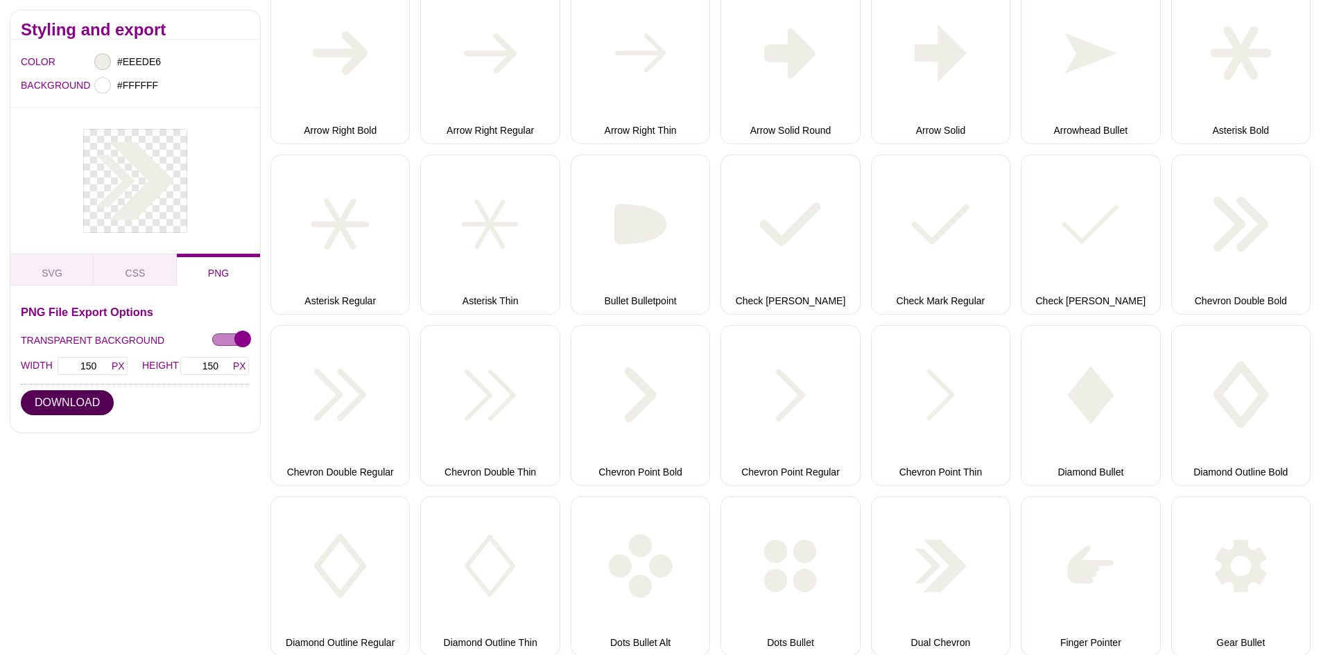
scroll to position [319, 0]
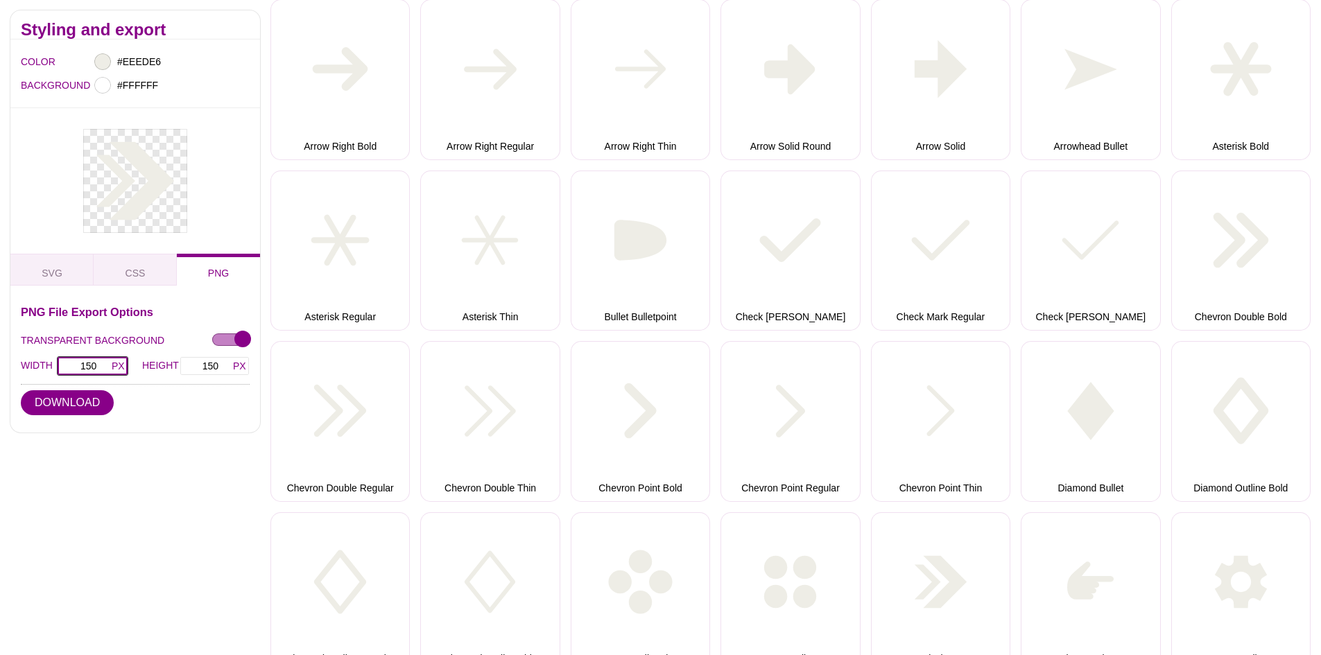
drag, startPoint x: 101, startPoint y: 368, endPoint x: 78, endPoint y: 363, distance: 23.4
click at [78, 363] on input "150" at bounding box center [92, 365] width 71 height 19
type input "500"
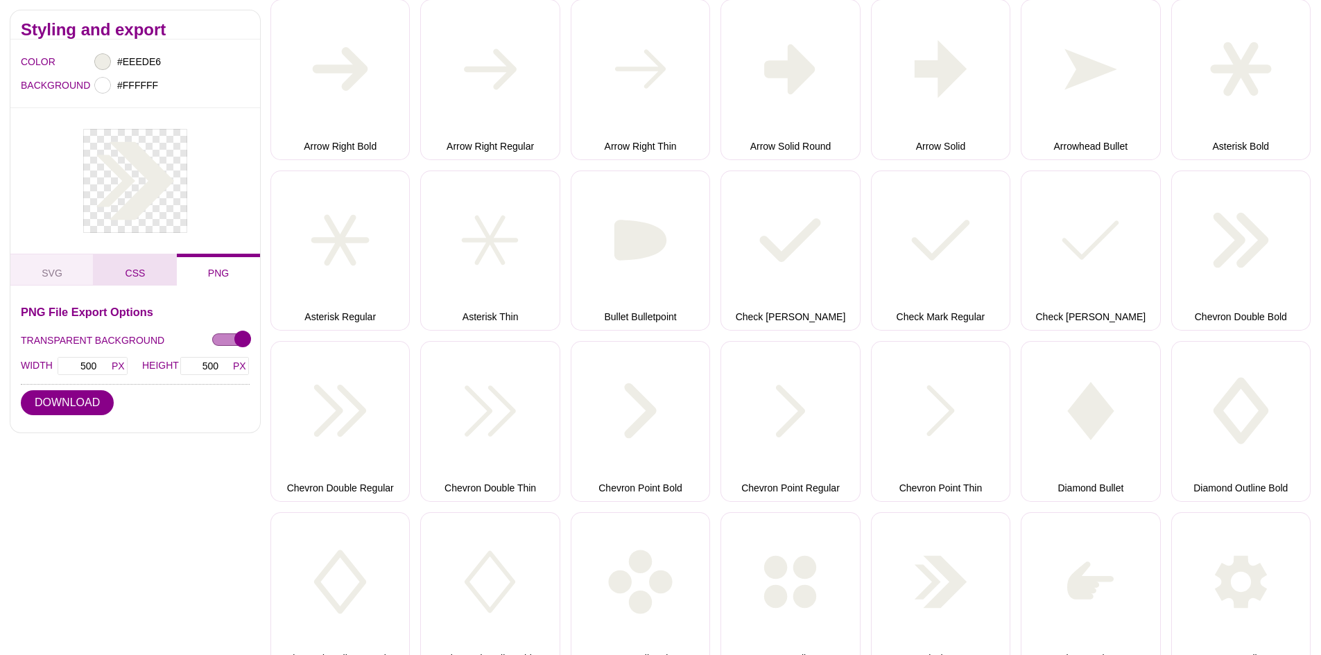
click at [138, 266] on span "CSS" at bounding box center [135, 273] width 31 height 15
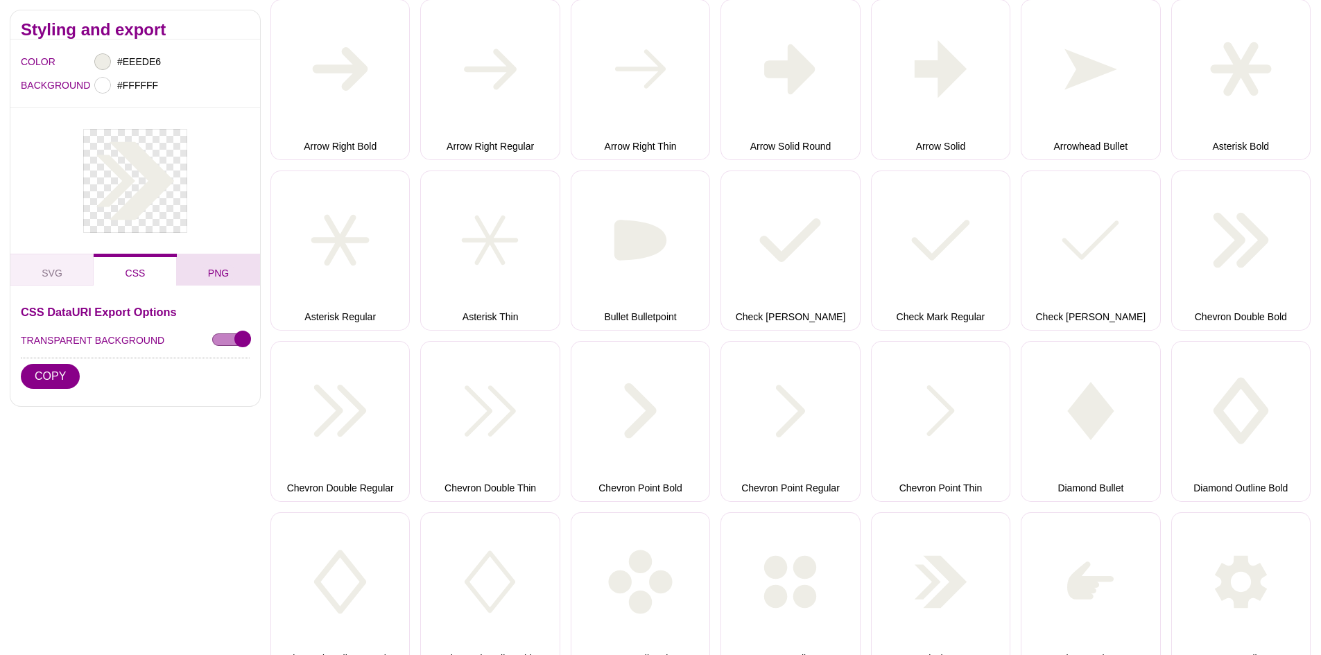
click at [234, 264] on button "PNG" at bounding box center [218, 270] width 83 height 32
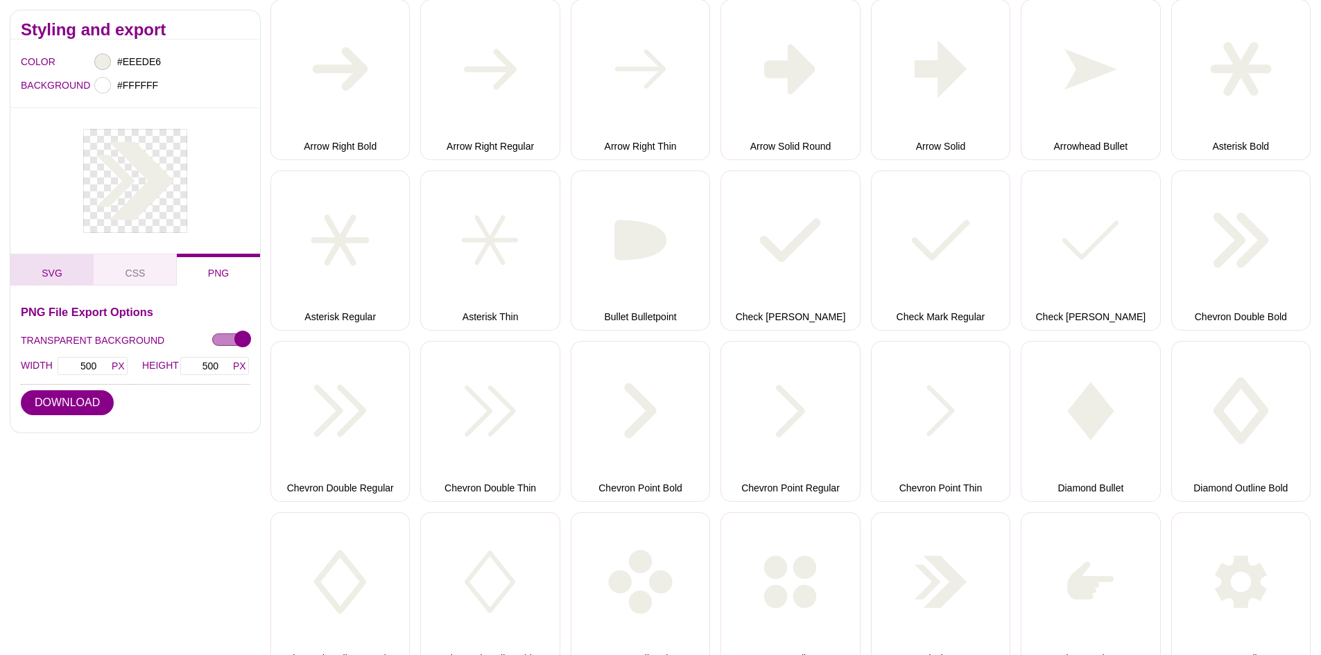
click at [63, 268] on button "SVG" at bounding box center [51, 270] width 83 height 32
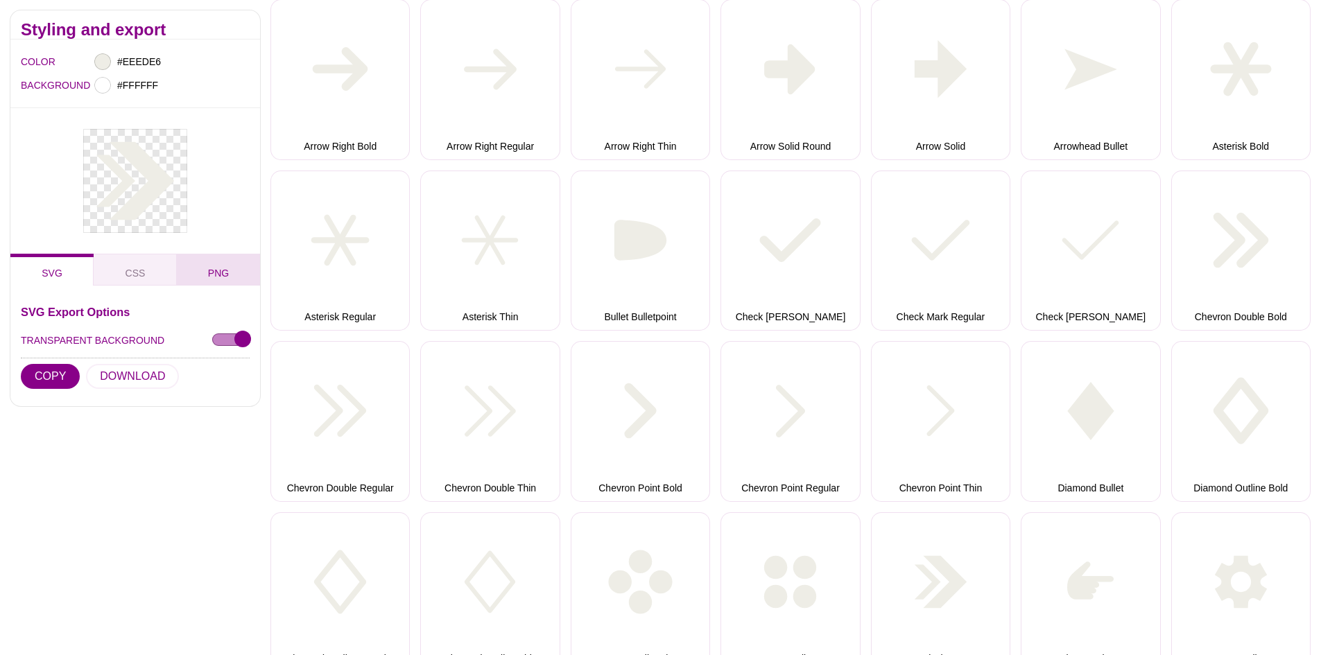
click at [221, 273] on span "PNG" at bounding box center [218, 273] width 32 height 15
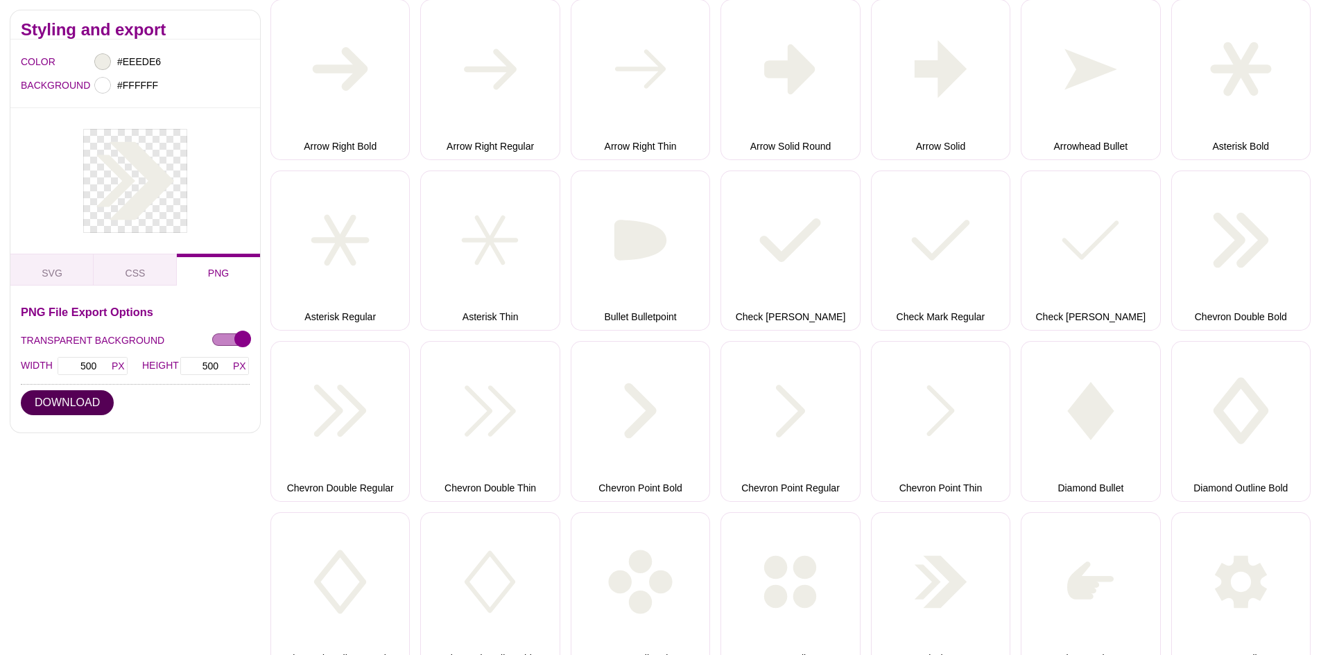
click at [77, 402] on button "DOWNLOAD" at bounding box center [67, 402] width 93 height 25
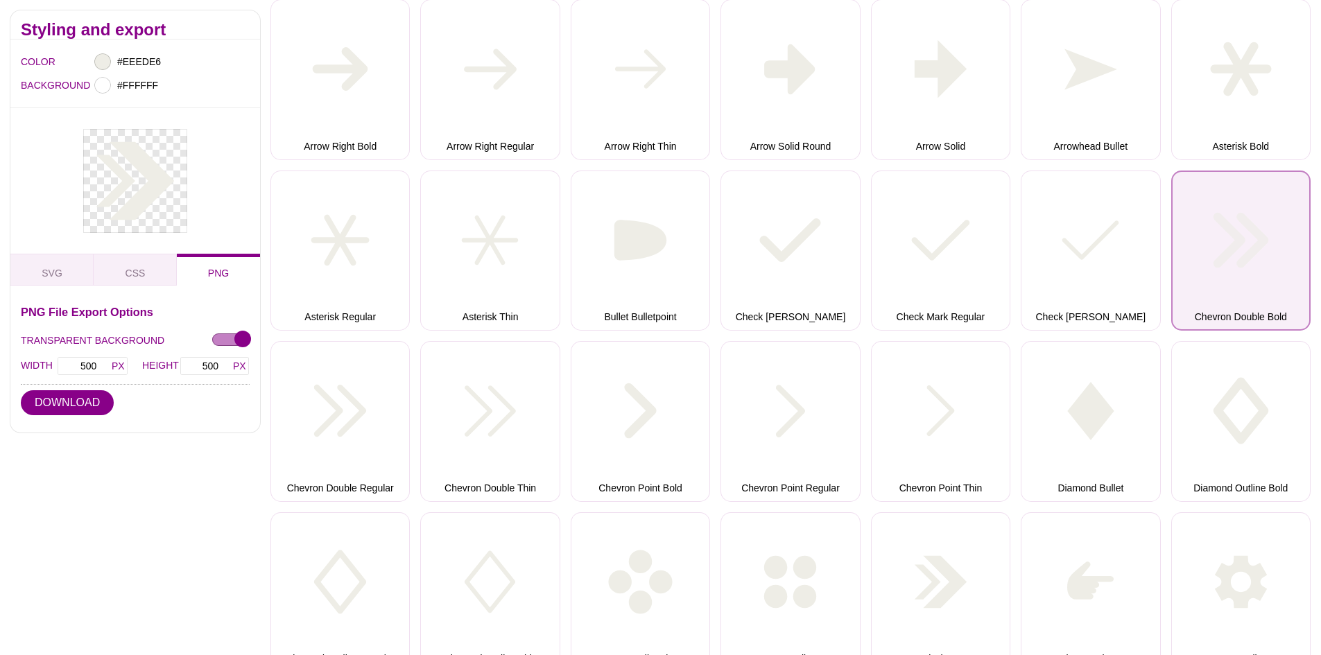
click at [1284, 261] on button "Chevron Double Bold" at bounding box center [1240, 251] width 139 height 160
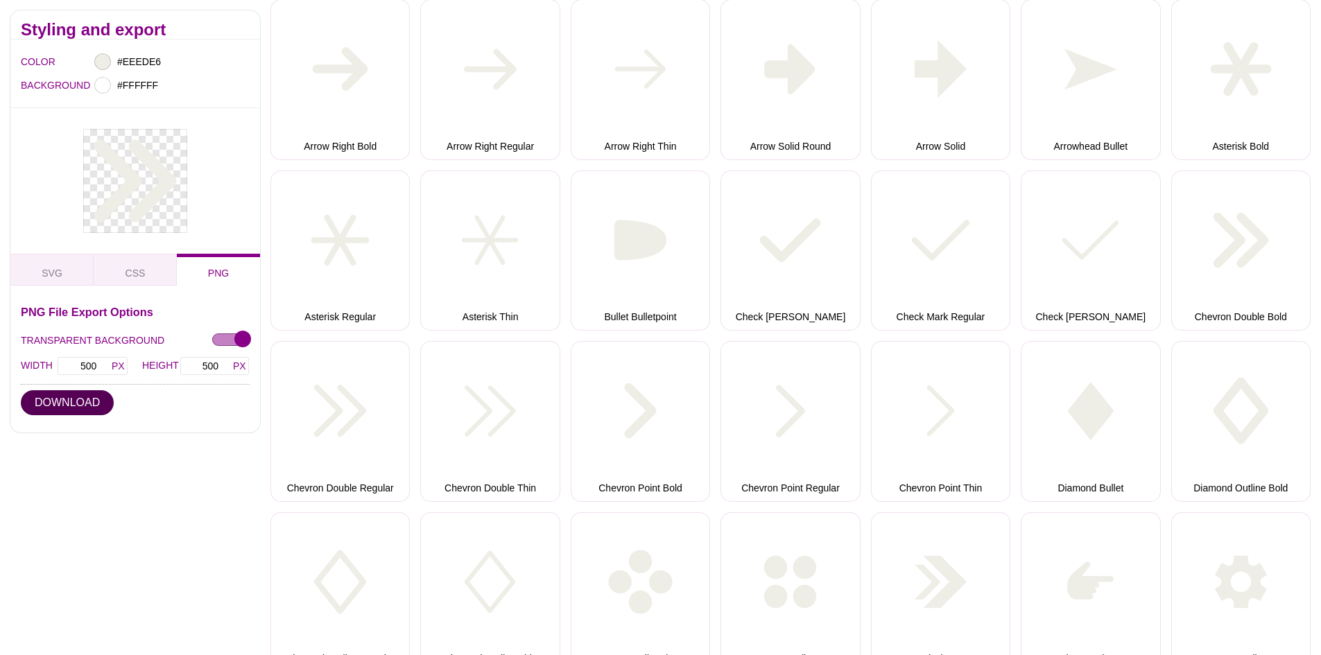
click at [83, 410] on button "DOWNLOAD" at bounding box center [67, 402] width 93 height 25
click at [135, 61] on input "#EEEDE6" at bounding box center [139, 62] width 51 height 18
click at [143, 60] on input "#EEEDE6" at bounding box center [139, 62] width 51 height 18
type input "#303030"
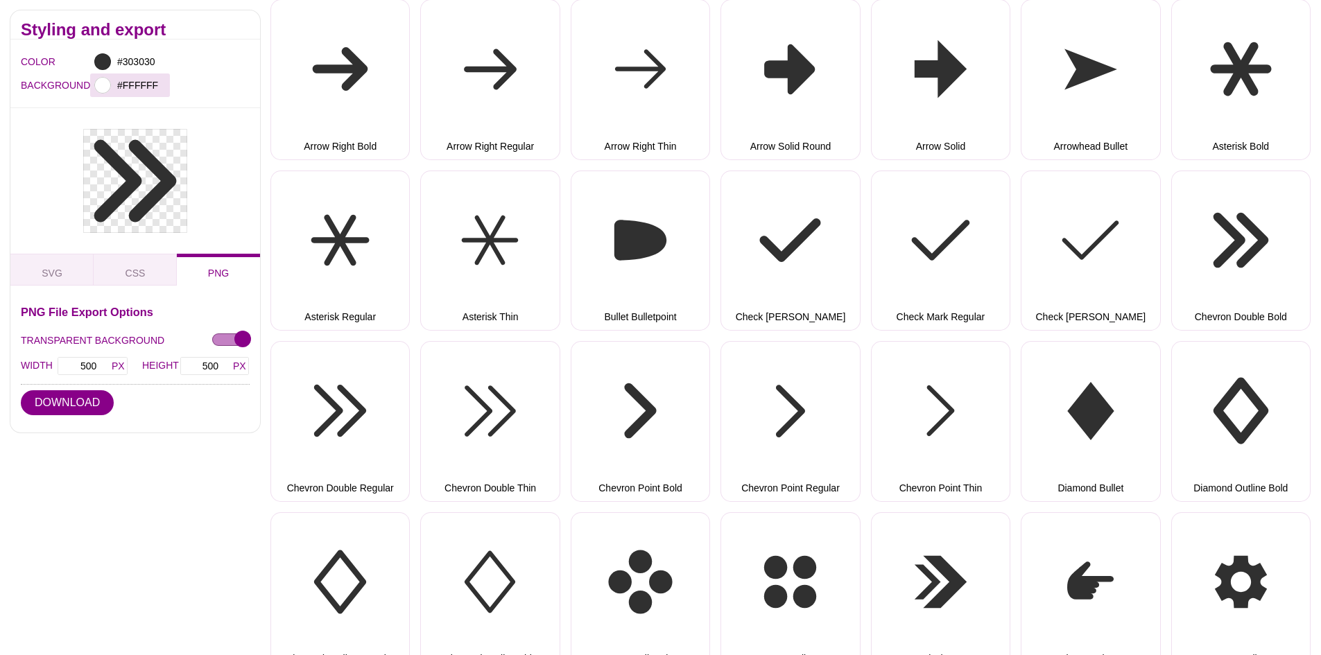
click at [98, 89] on div at bounding box center [102, 85] width 17 height 17
click at [132, 101] on div "COLOR #303030 BACKGROUND #FFFFFF" at bounding box center [135, 74] width 250 height 69
click at [234, 340] on input "TRANSPARENT BACKGROUND" at bounding box center [230, 341] width 37 height 15
checkbox input "false"
click at [76, 402] on button "DOWNLOAD" at bounding box center [67, 402] width 93 height 25
